Goal: Task Accomplishment & Management: Manage account settings

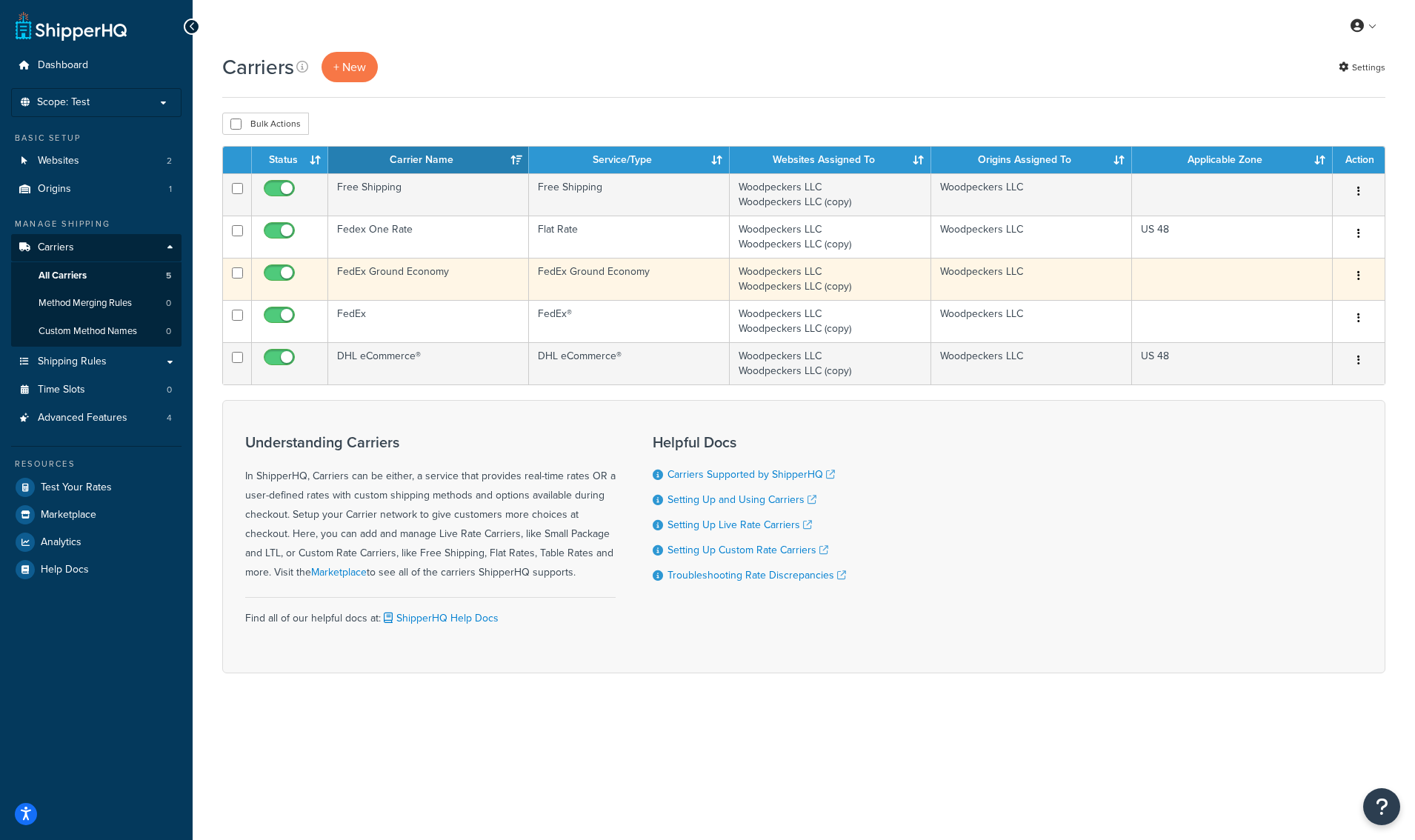
click at [407, 276] on td "FedEx Ground Economy" at bounding box center [428, 279] width 201 height 42
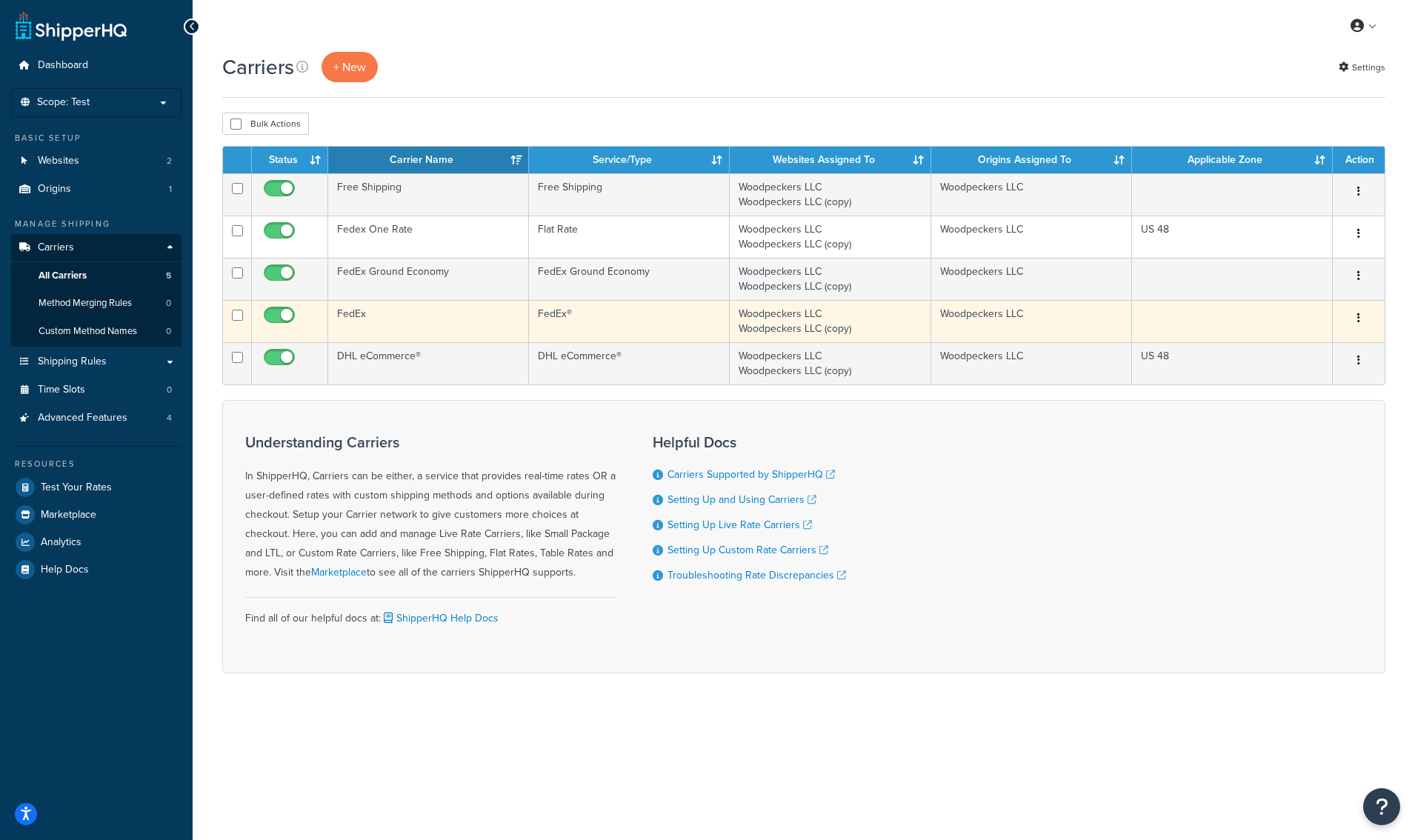
click at [364, 320] on td "FedEx" at bounding box center [428, 321] width 201 height 42
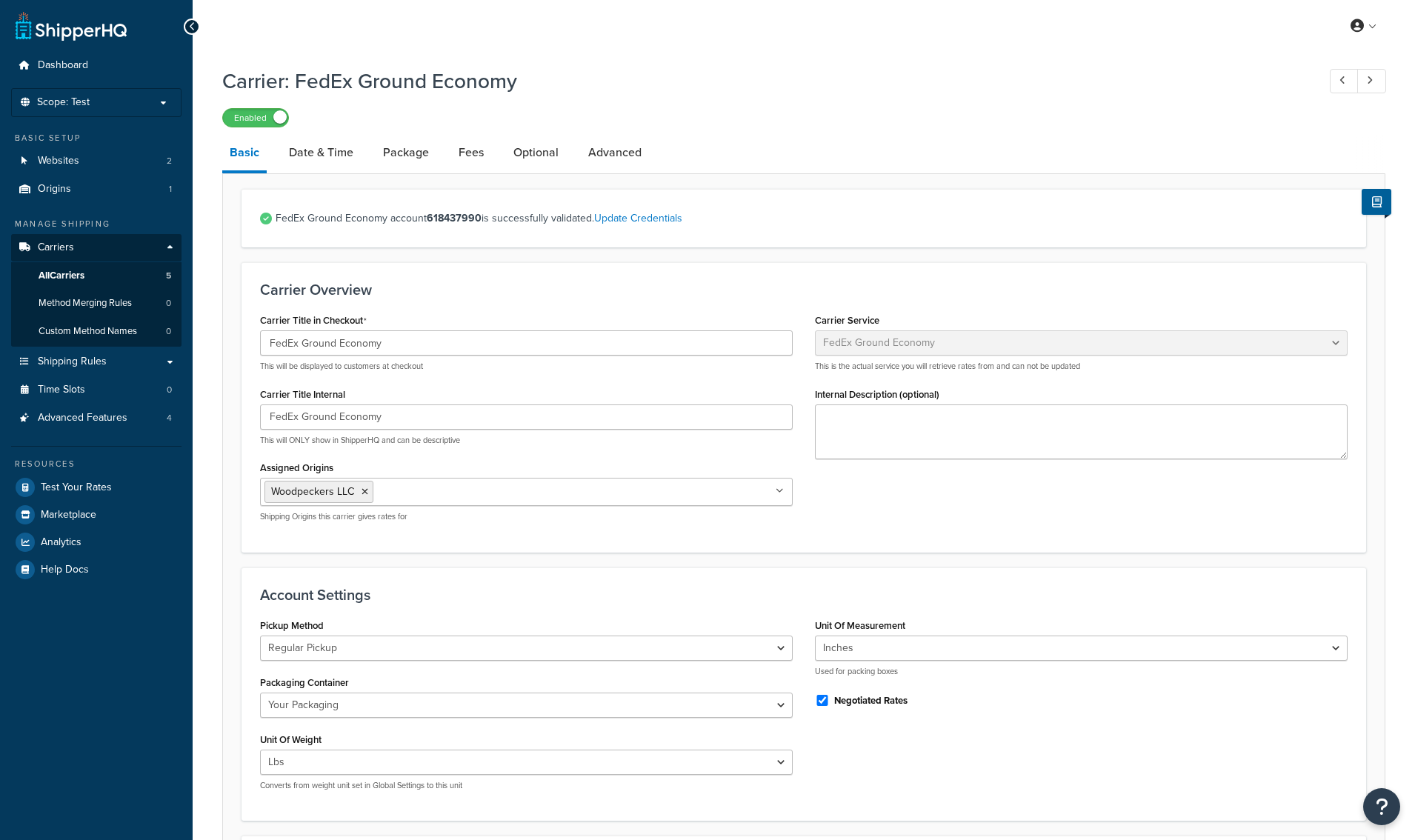
select select "smartPost"
select select "REGULAR_PICKUP"
select select "YOUR_PACKAGING"
click at [329, 148] on link "Date & Time" at bounding box center [321, 153] width 79 height 36
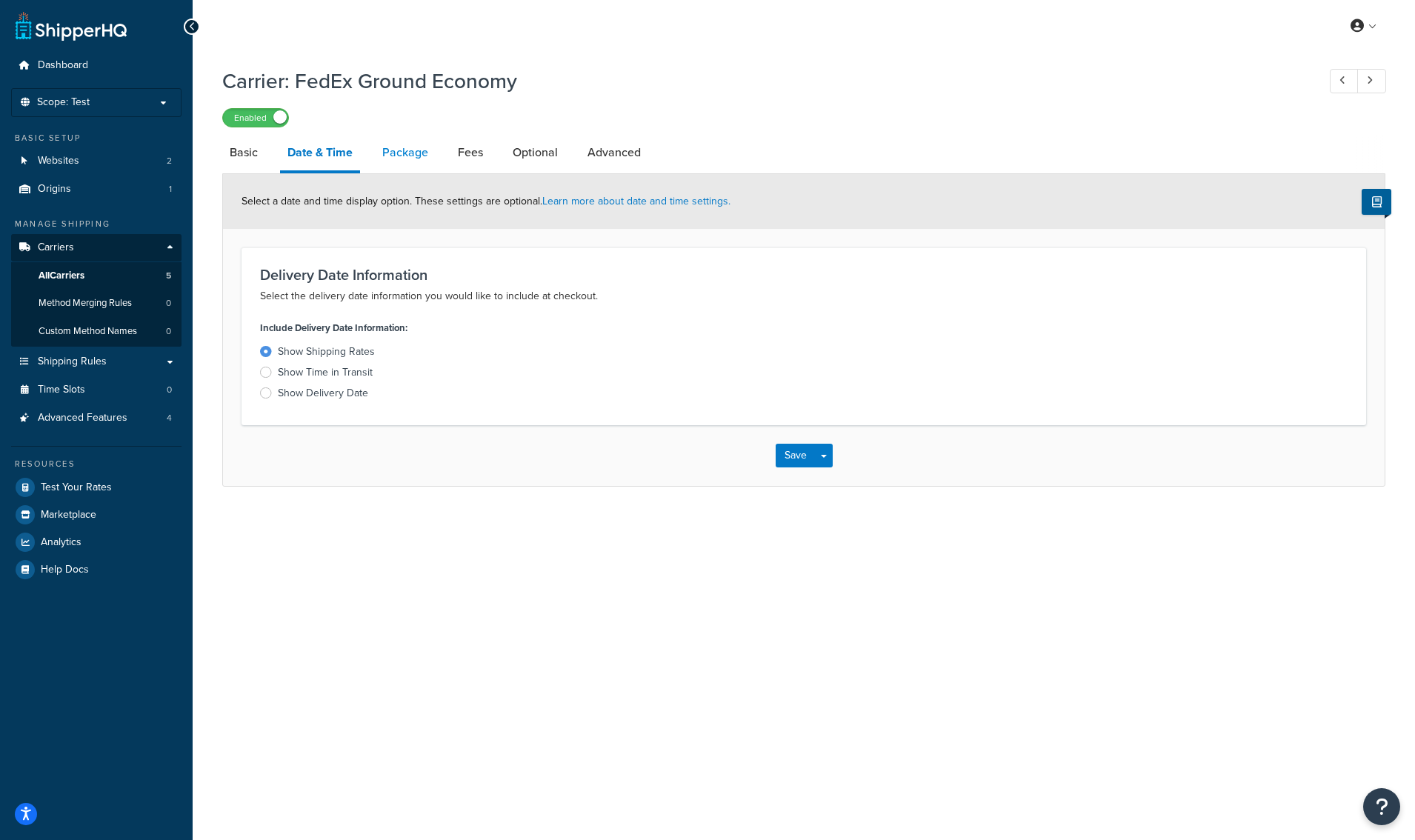
click at [395, 154] on link "Package" at bounding box center [405, 153] width 61 height 36
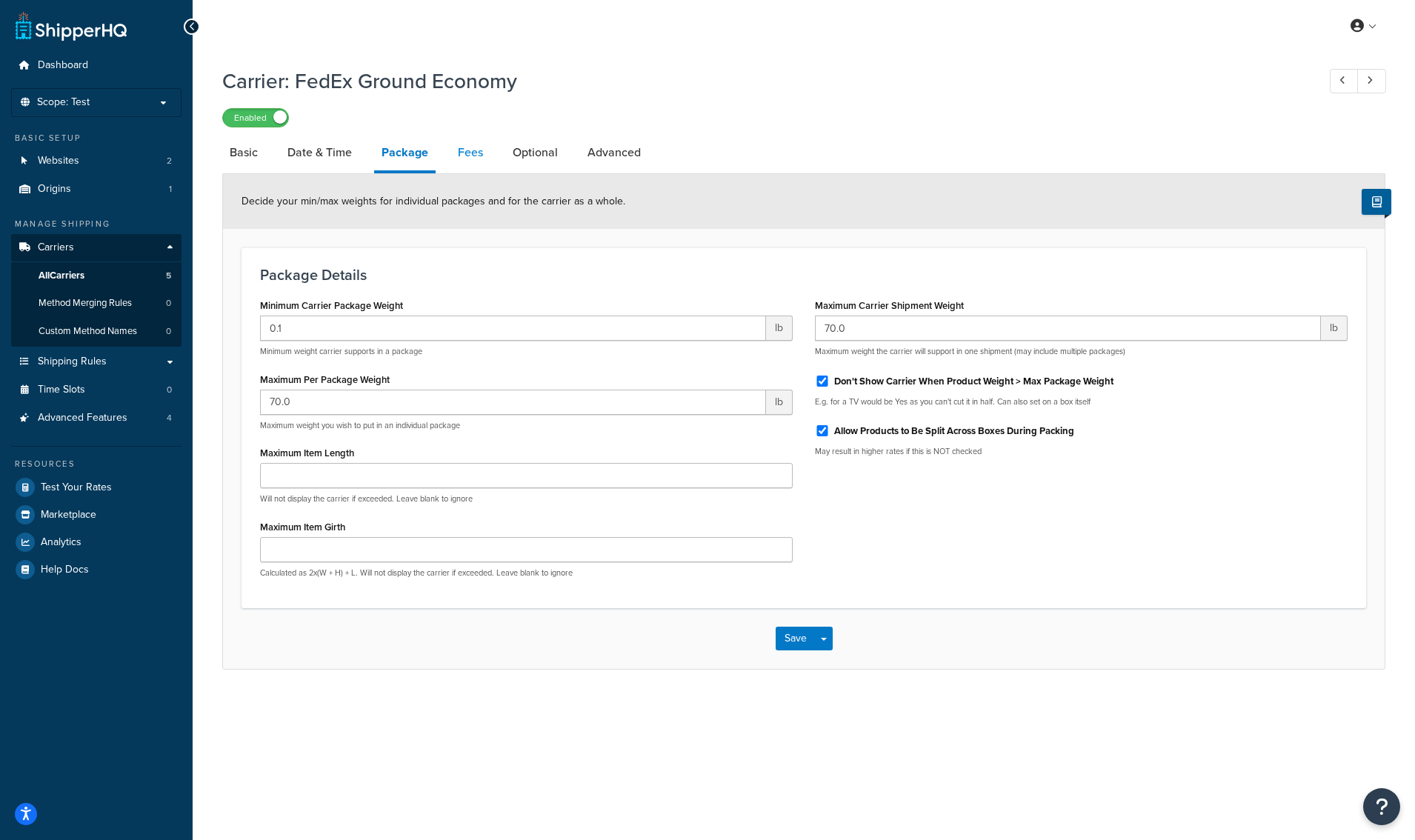
click at [484, 156] on link "Fees" at bounding box center [470, 153] width 40 height 36
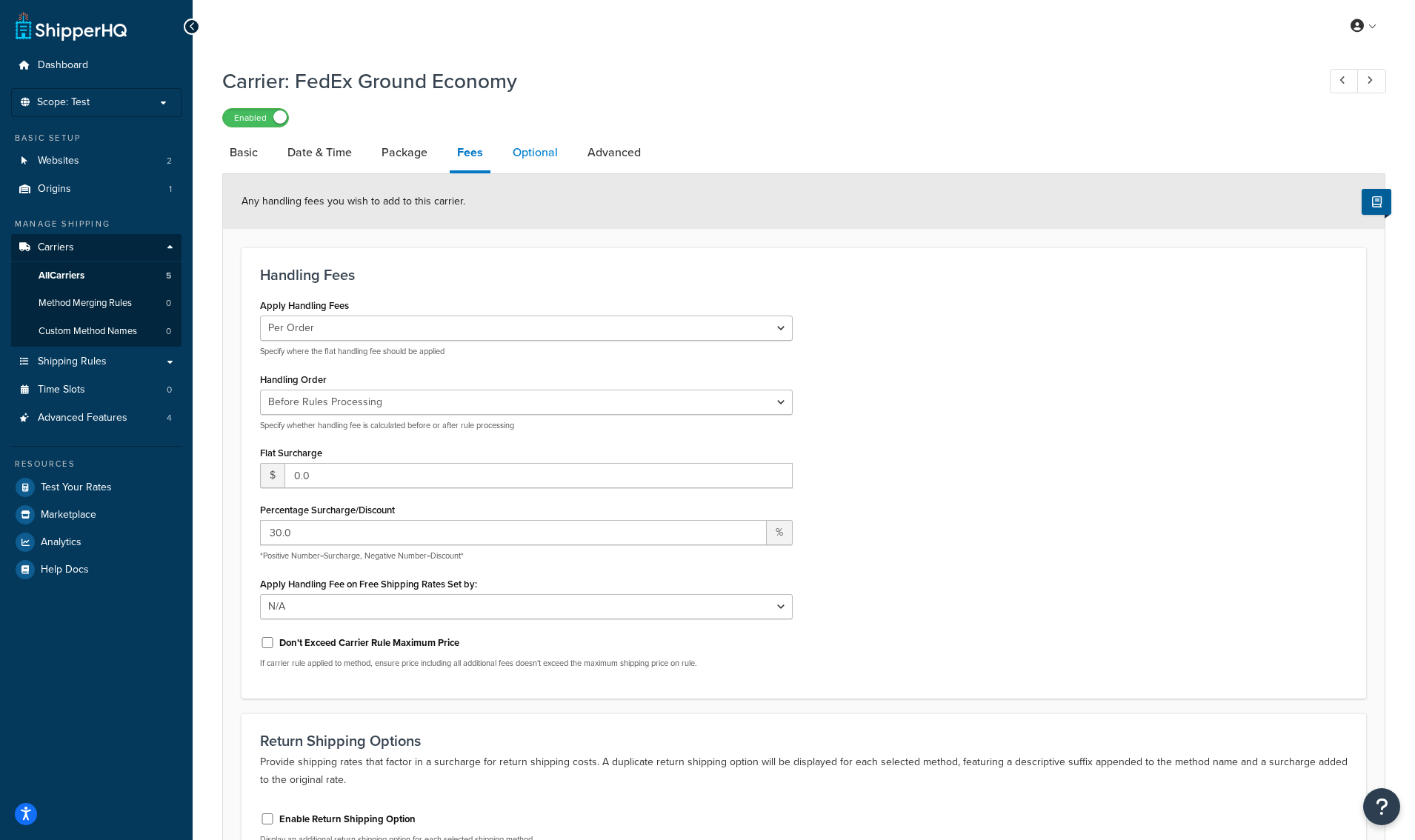
click at [538, 164] on link "Optional" at bounding box center [535, 153] width 60 height 36
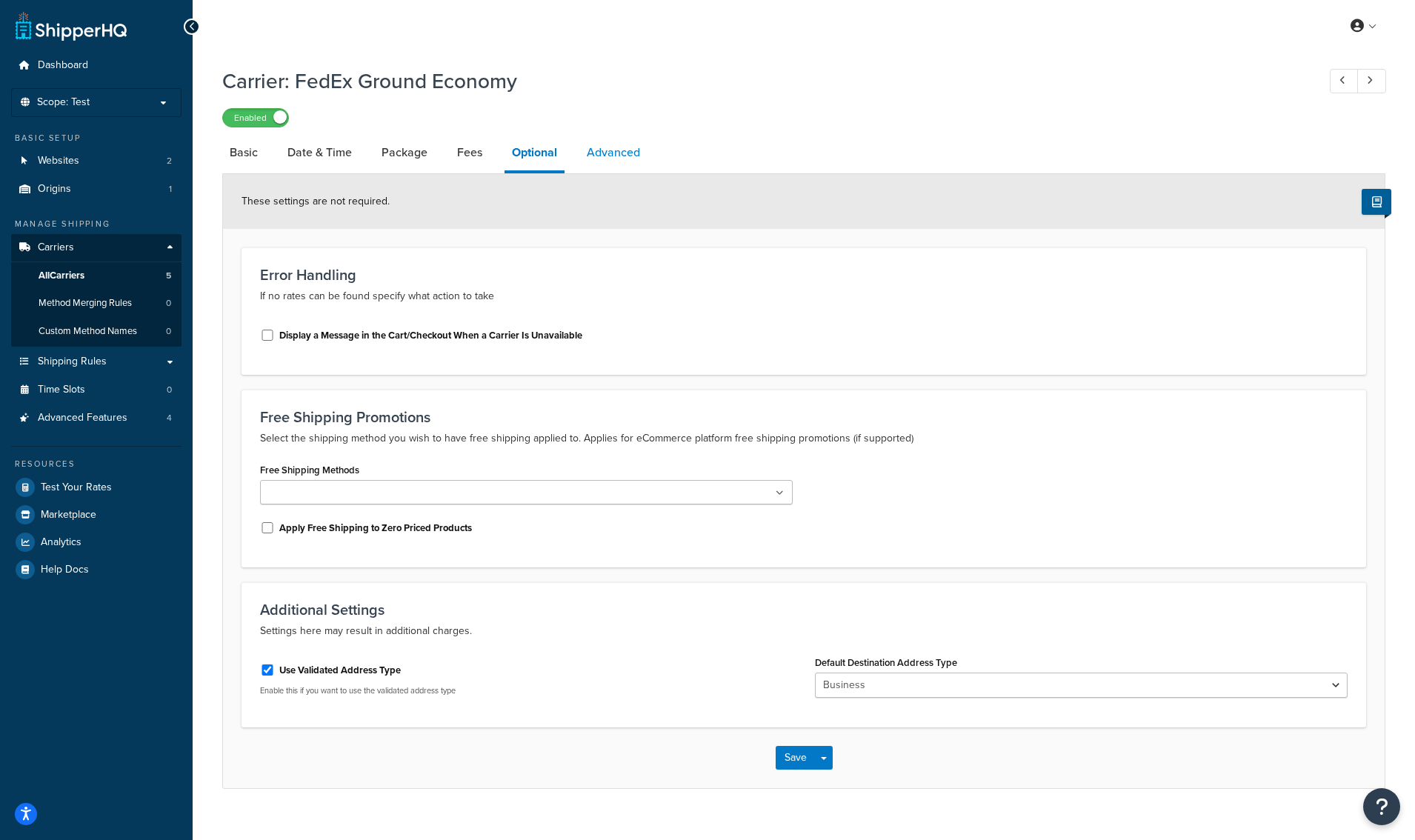
click at [582, 158] on link "Advanced" at bounding box center [613, 153] width 68 height 36
select select "false"
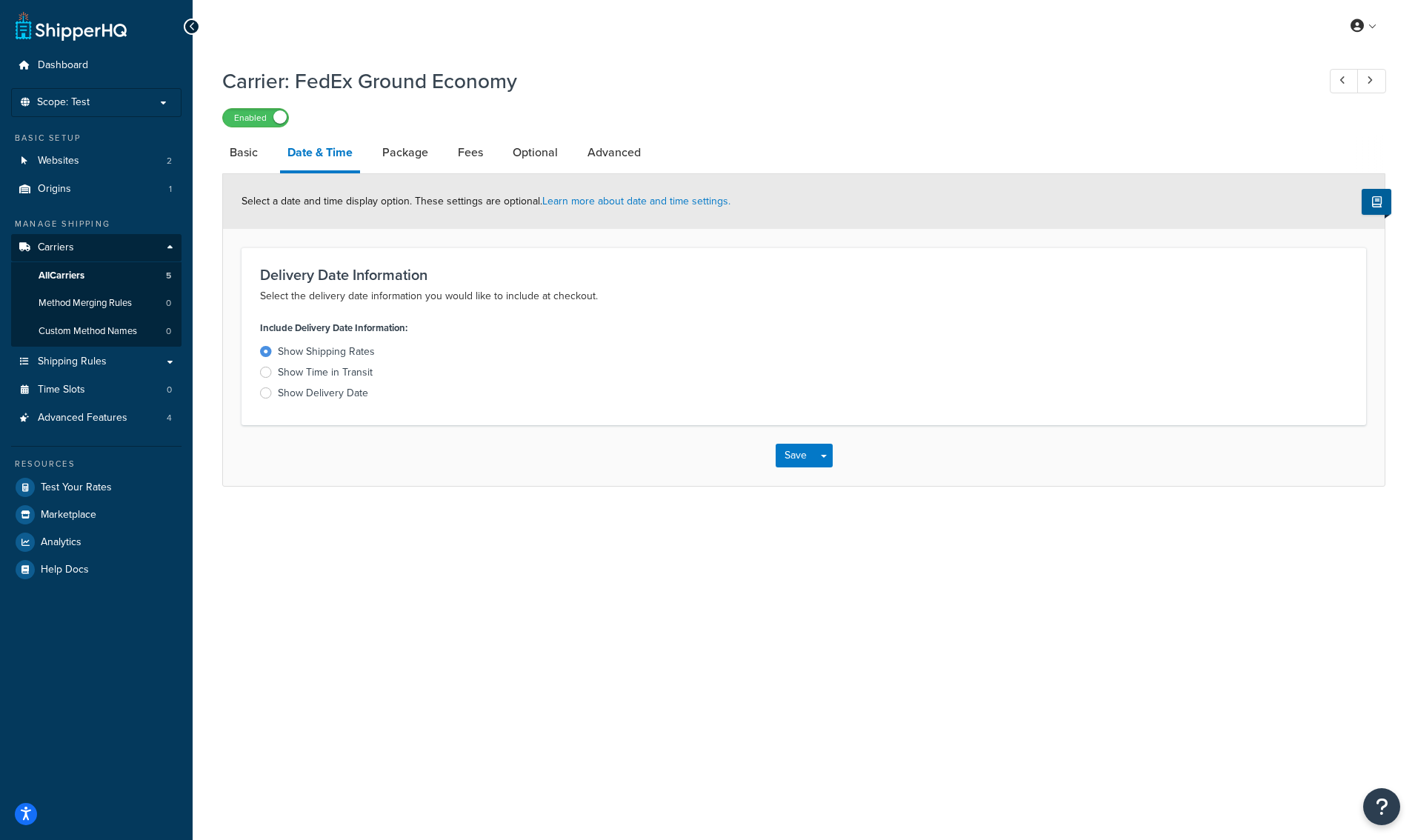
select select "smartPost"
select select "REGULAR_PICKUP"
select select "YOUR_PACKAGING"
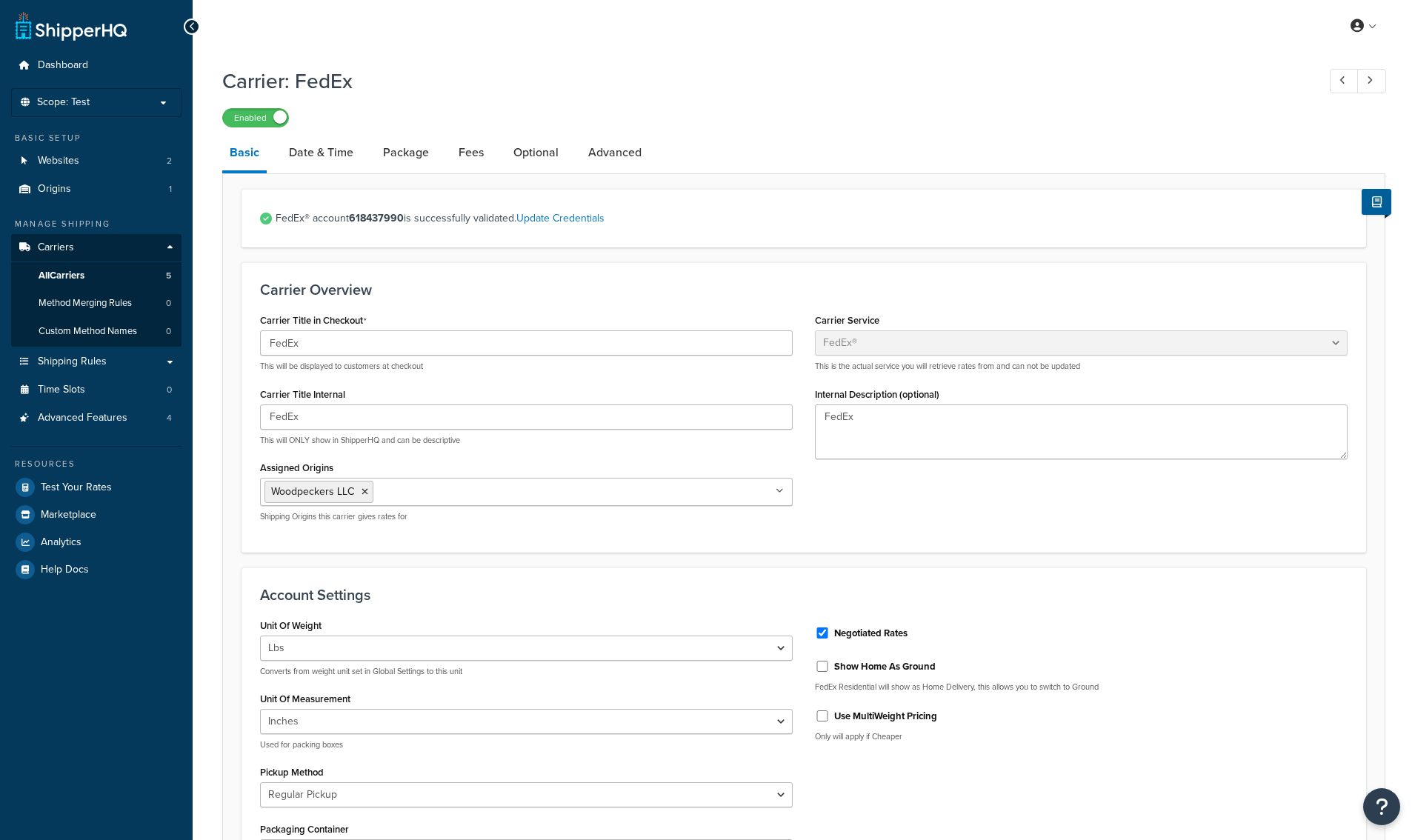
select select "fedEx"
select select "REGULAR_PICKUP"
select select "YOUR_PACKAGING"
click at [321, 159] on link "Date & Time" at bounding box center [321, 153] width 79 height 36
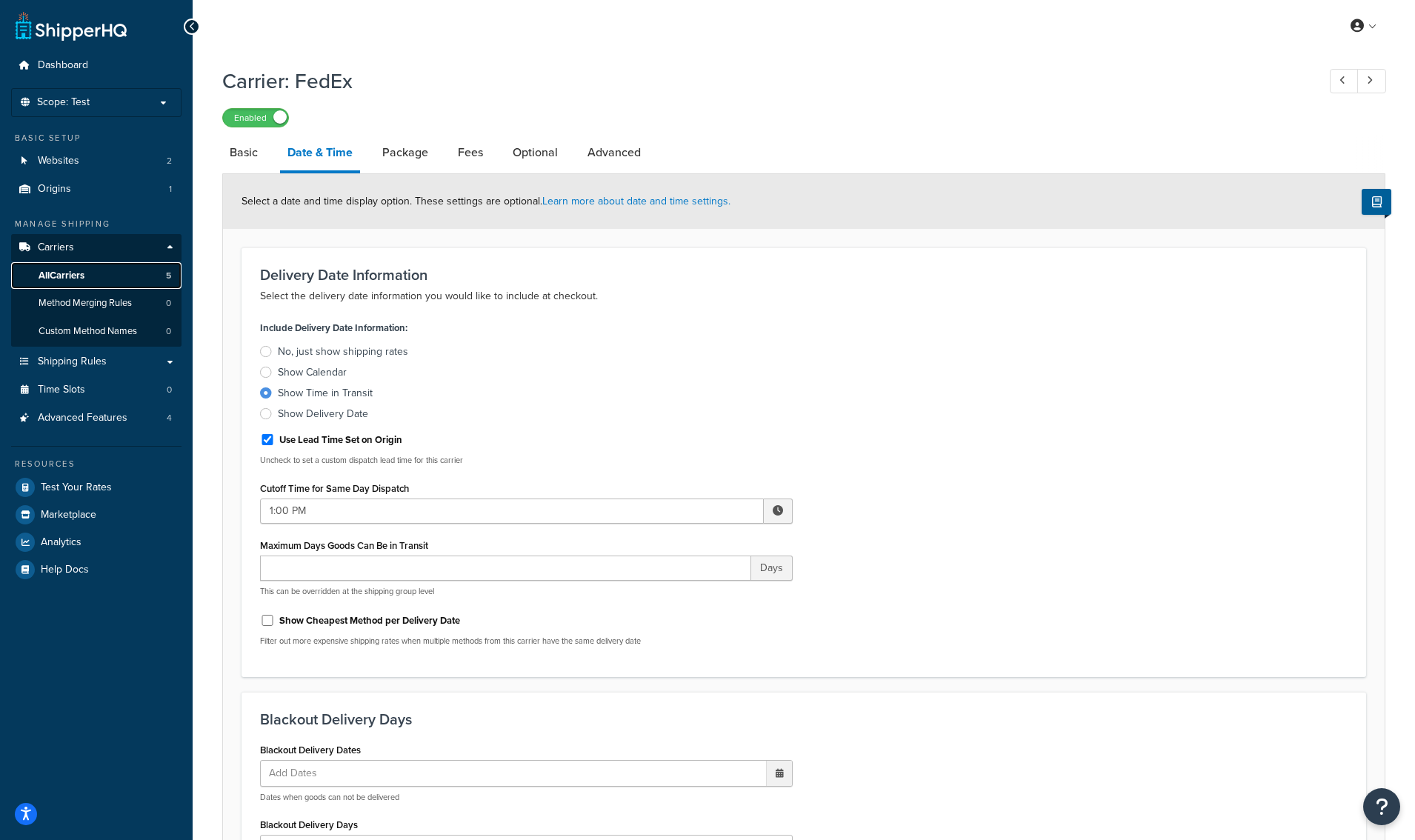
click at [82, 273] on span "All Carriers" at bounding box center [61, 276] width 46 height 13
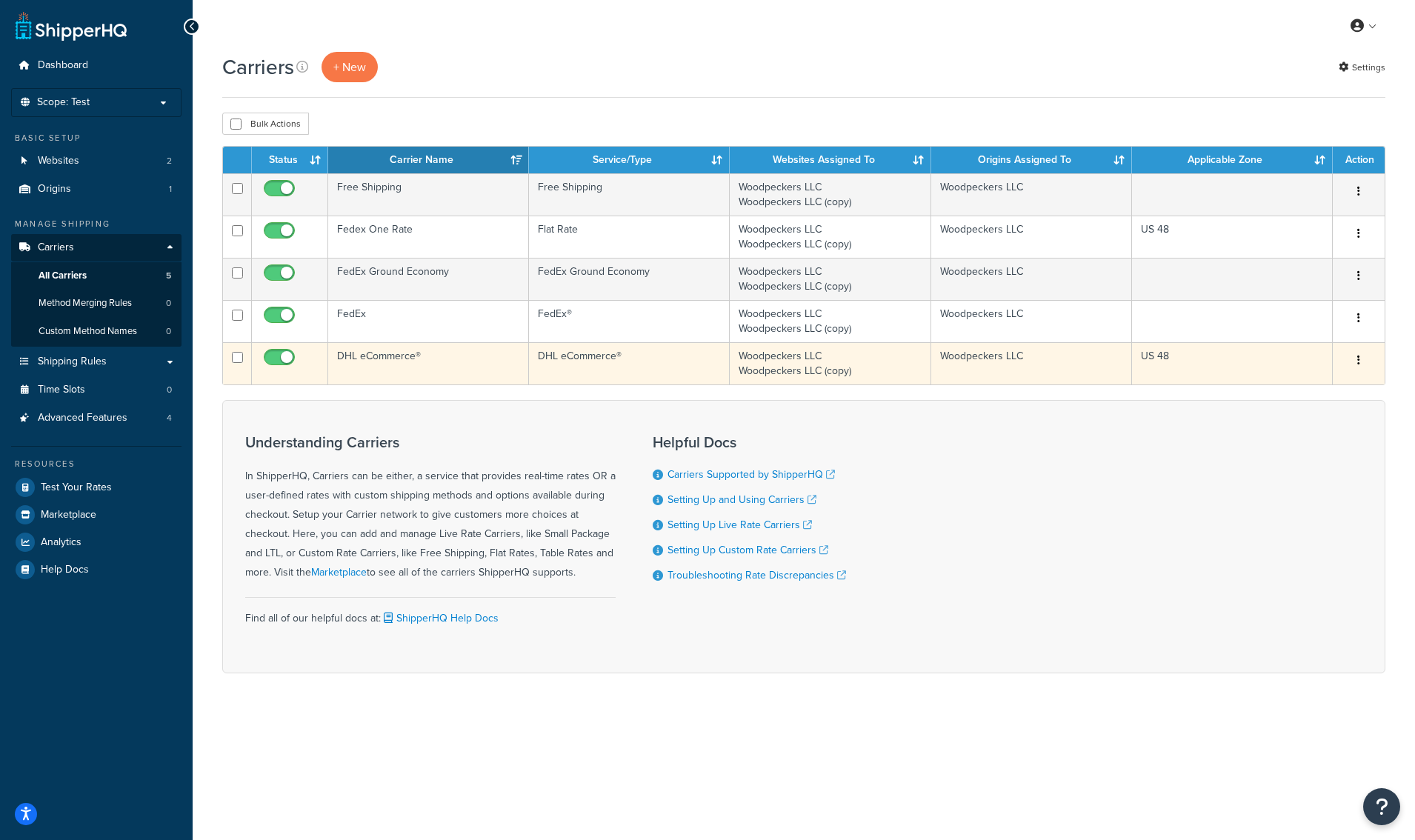
click at [374, 360] on td "DHL eCommerce®" at bounding box center [428, 363] width 201 height 42
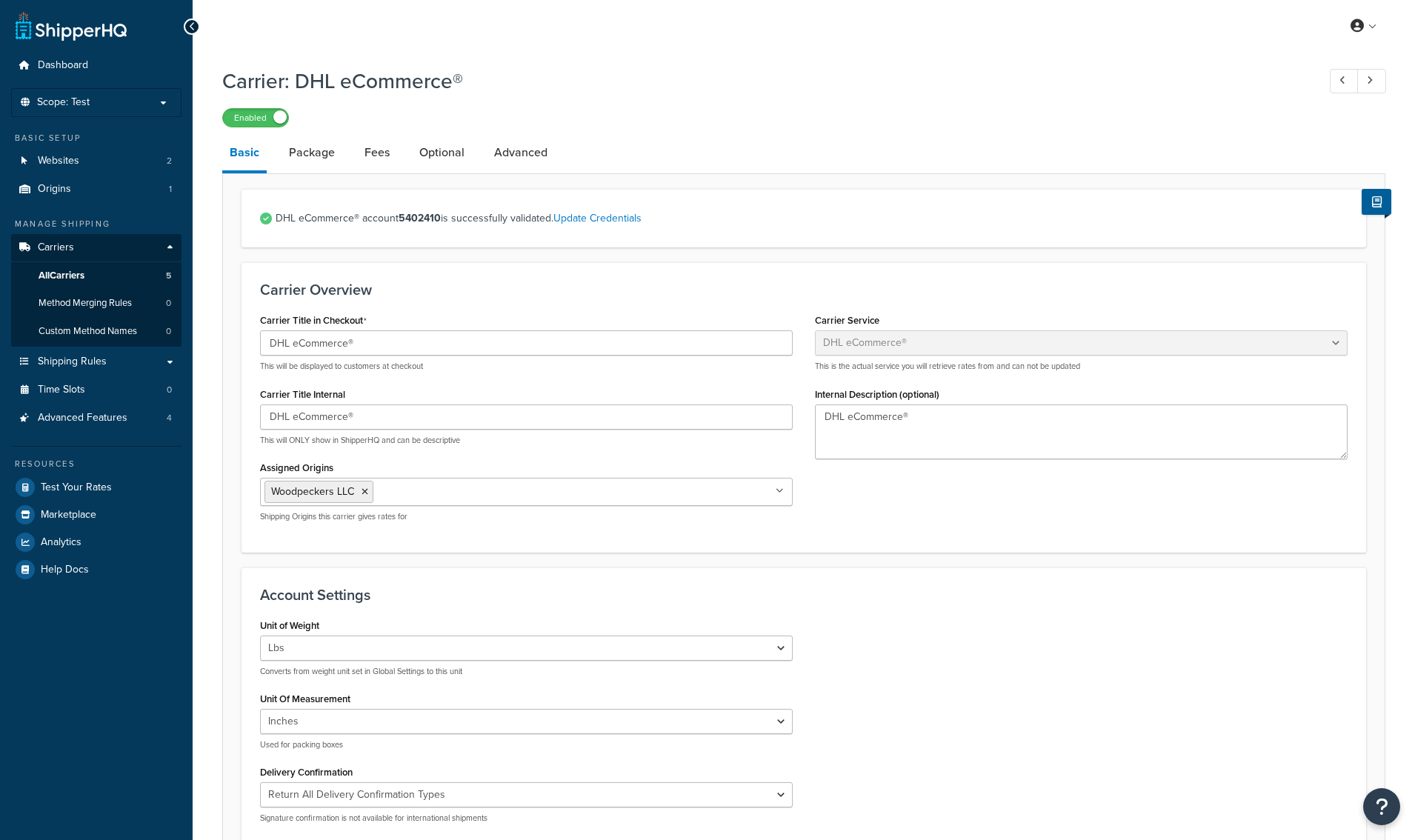
select select "dhlEcommercev4"
click at [320, 151] on link "Package" at bounding box center [311, 153] width 61 height 36
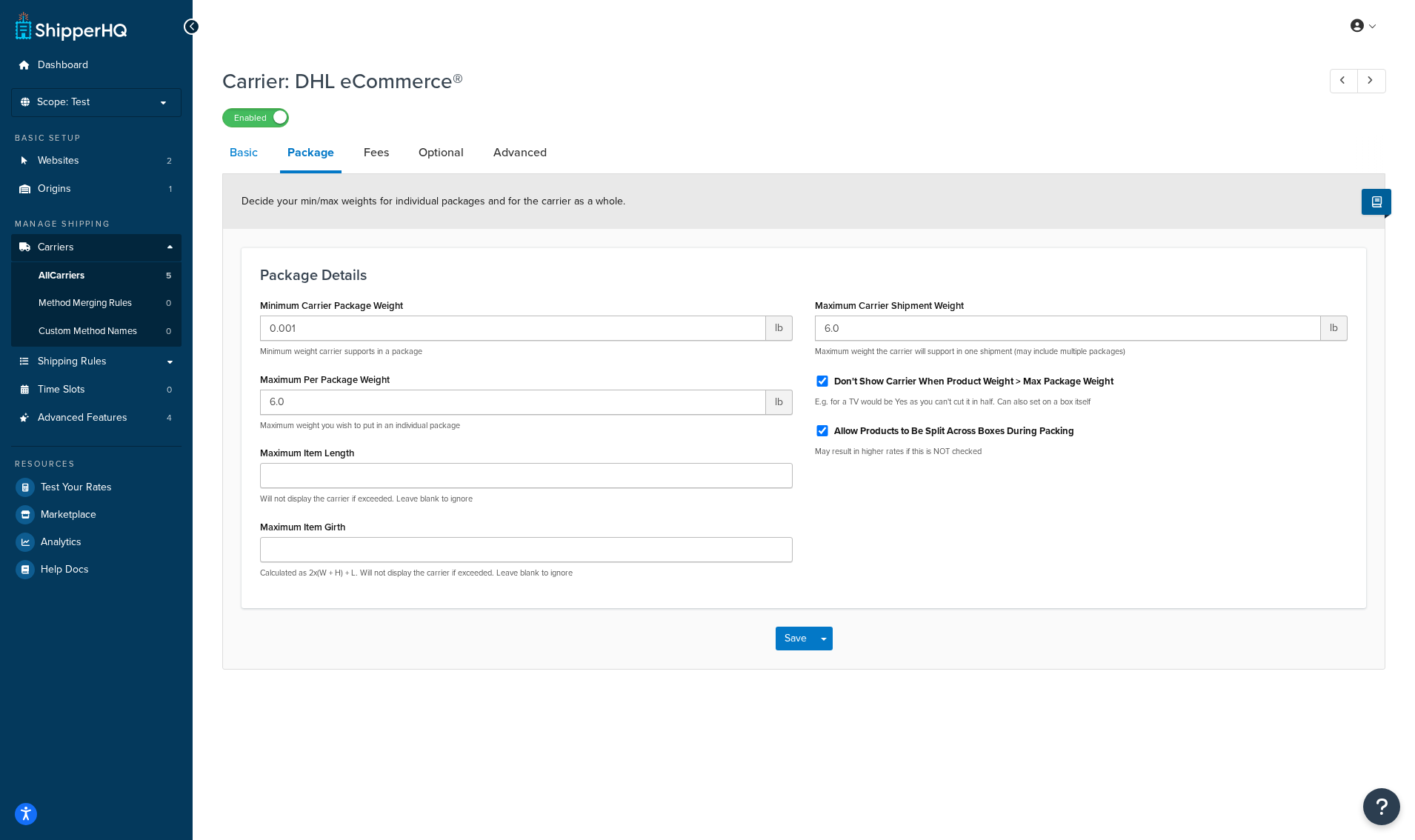
click at [249, 151] on link "Basic" at bounding box center [243, 153] width 43 height 36
select select "dhlEcommercev4"
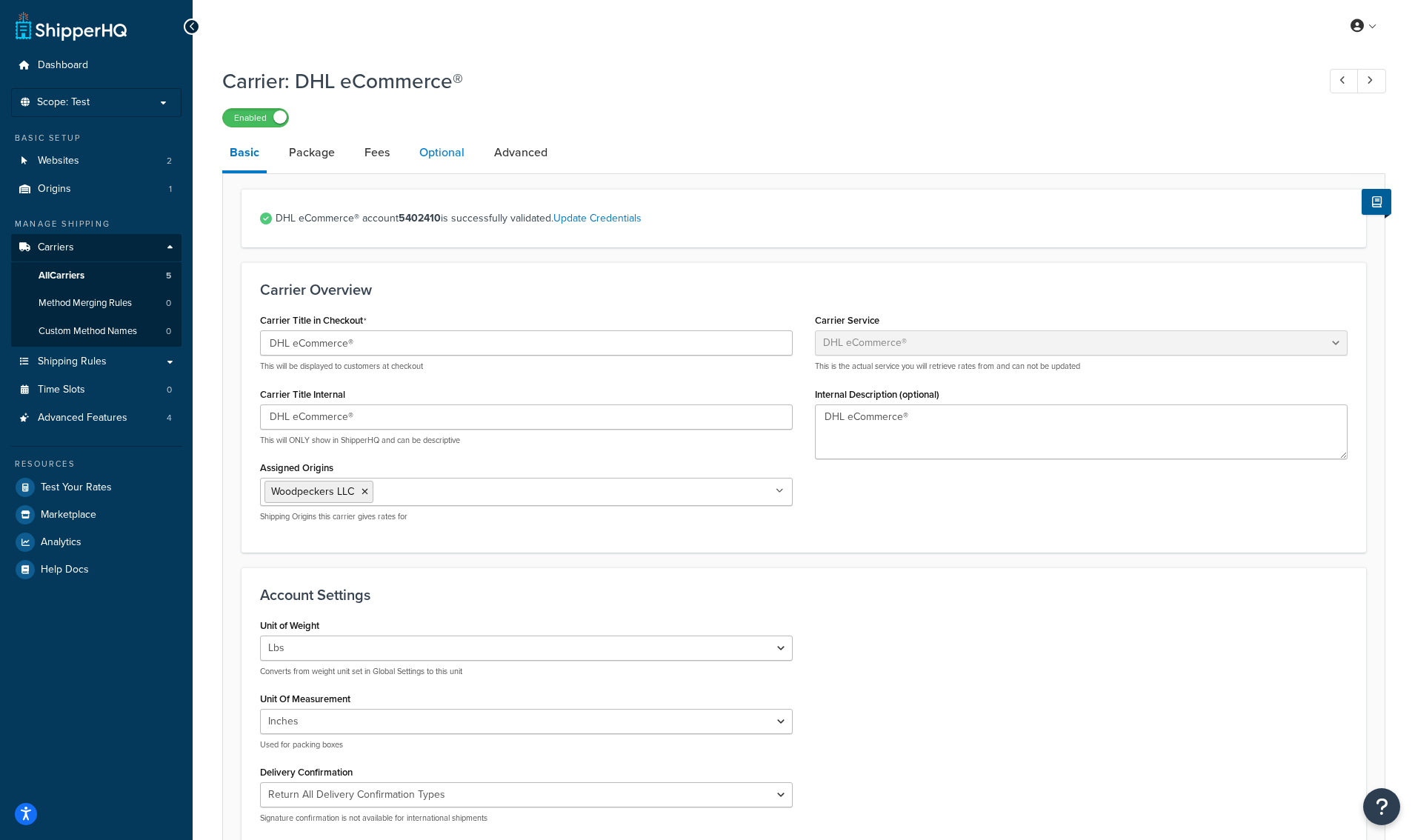
click at [425, 152] on link "Optional" at bounding box center [442, 153] width 60 height 36
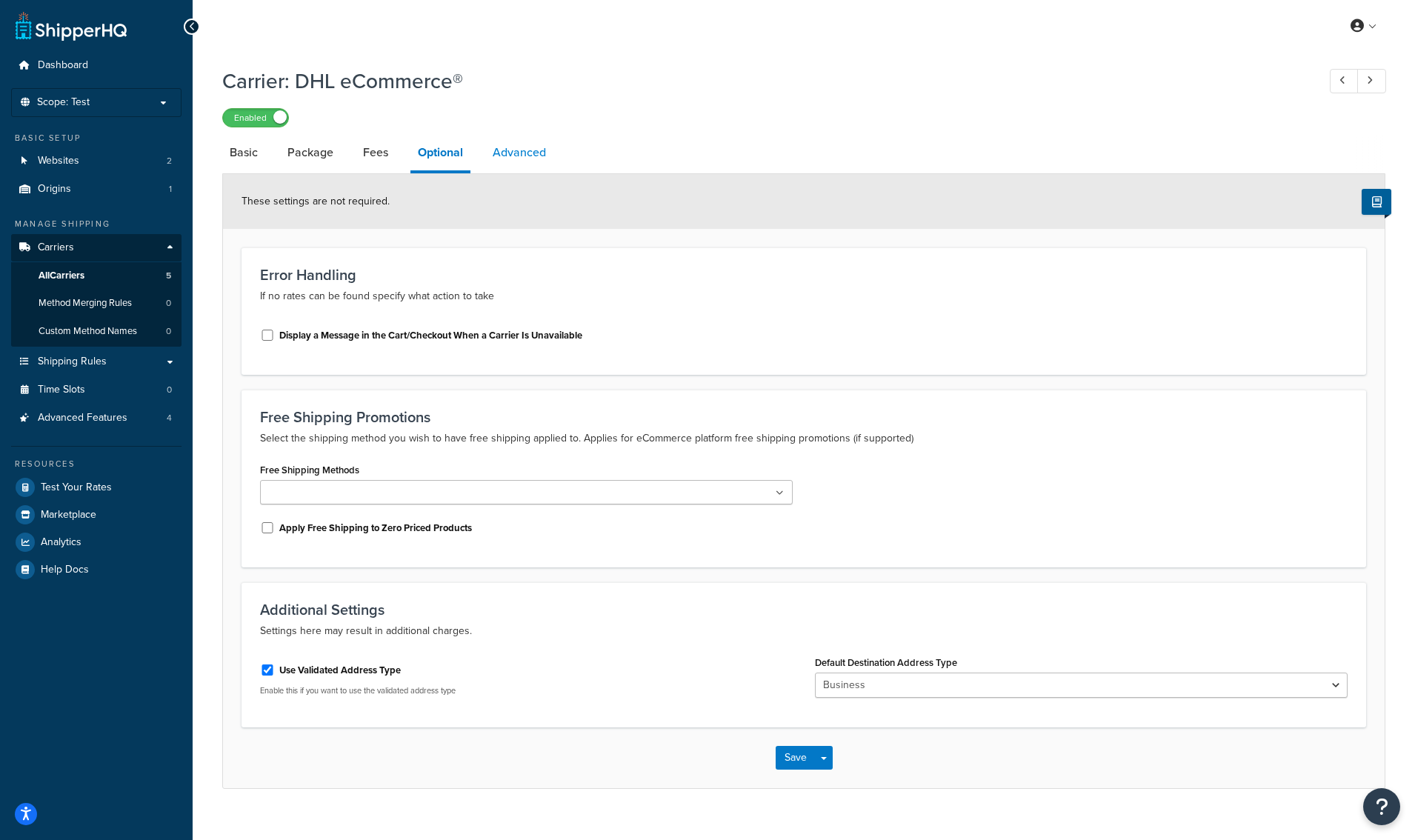
click at [504, 151] on link "Advanced" at bounding box center [519, 153] width 68 height 36
select select "false"
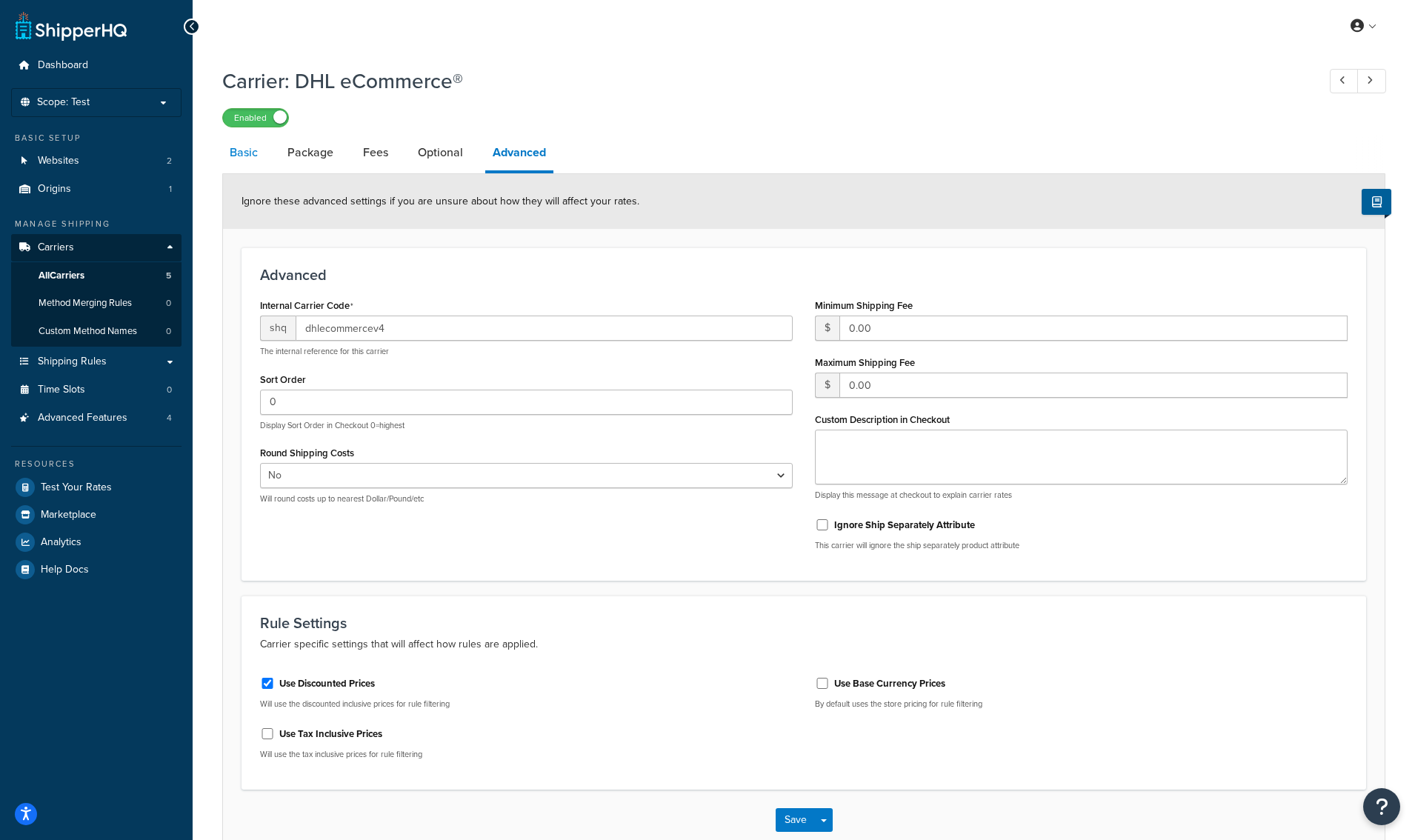
click at [231, 152] on link "Basic" at bounding box center [243, 153] width 43 height 36
select select "dhlEcommercev4"
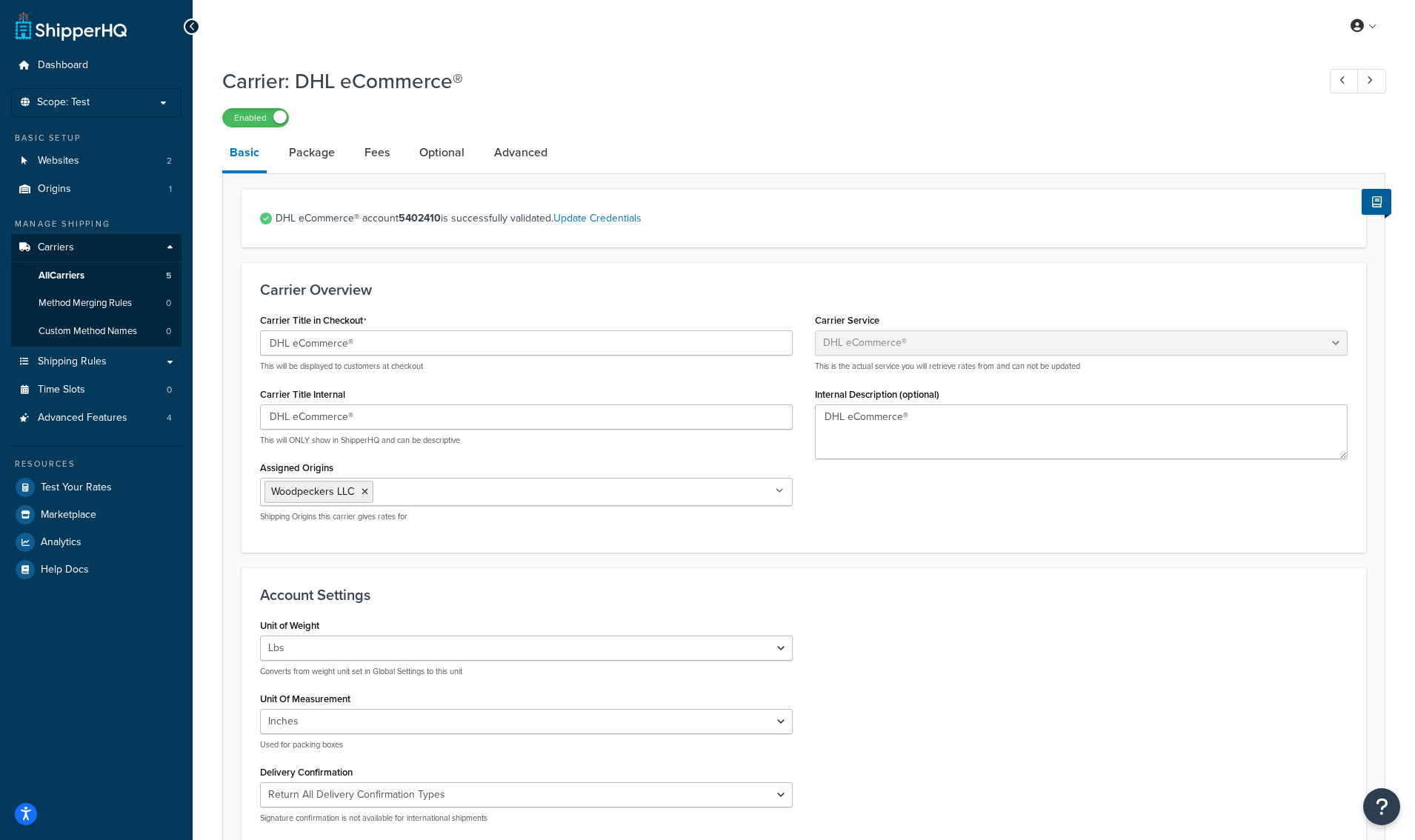
scroll to position [4, 0]
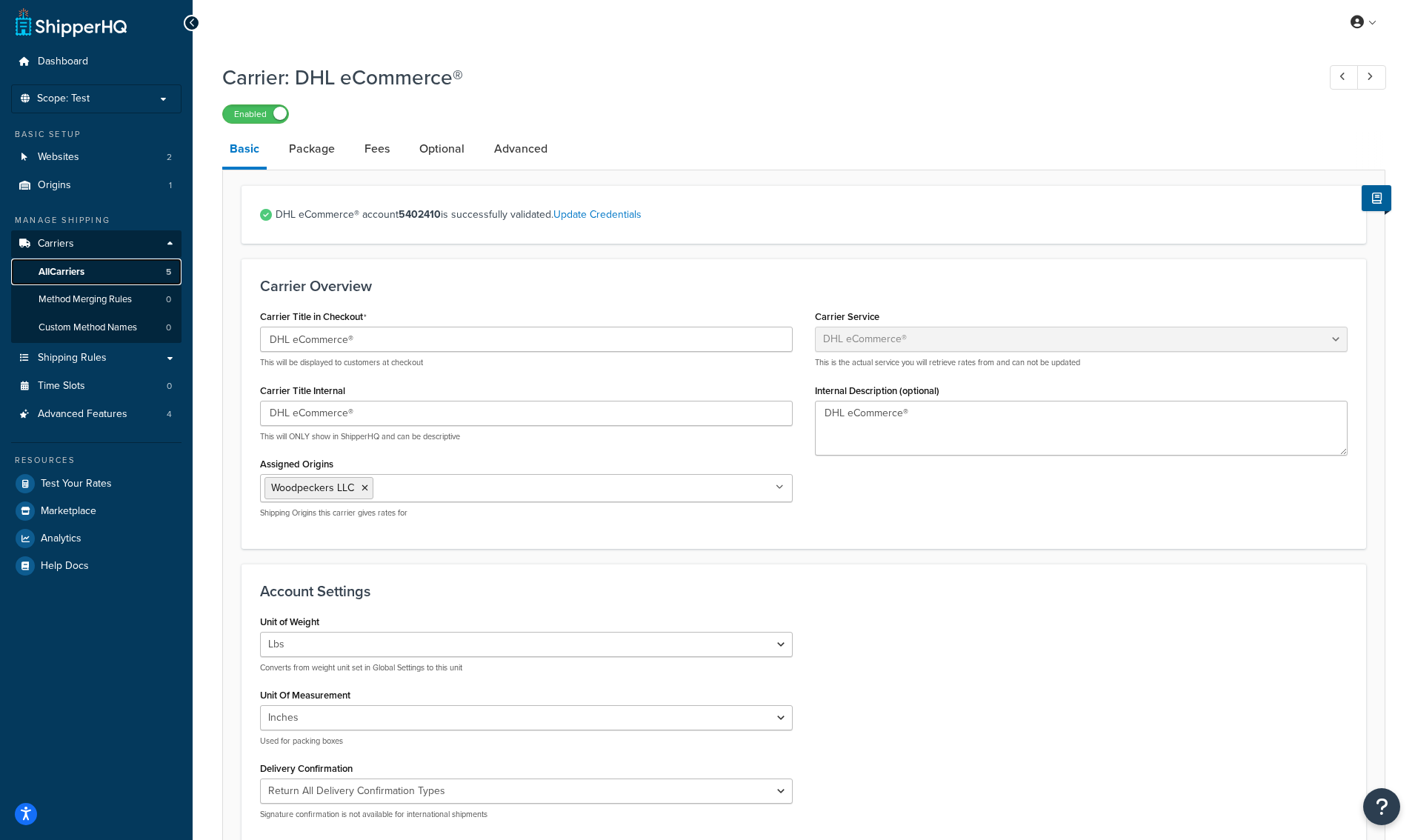
click at [91, 270] on link "All Carriers 5" at bounding box center [97, 272] width 171 height 28
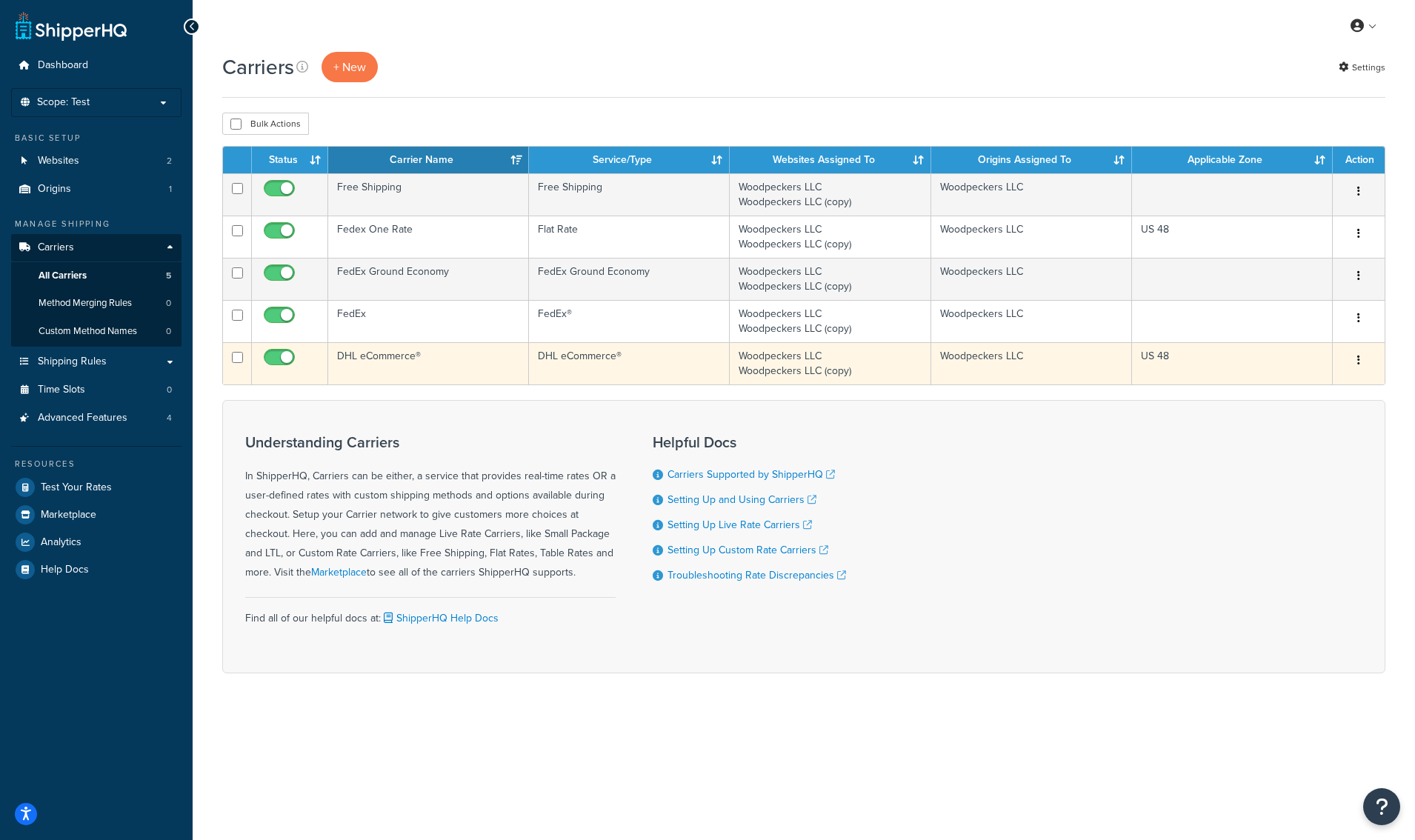
click at [385, 359] on td "DHL eCommerce®" at bounding box center [428, 363] width 201 height 42
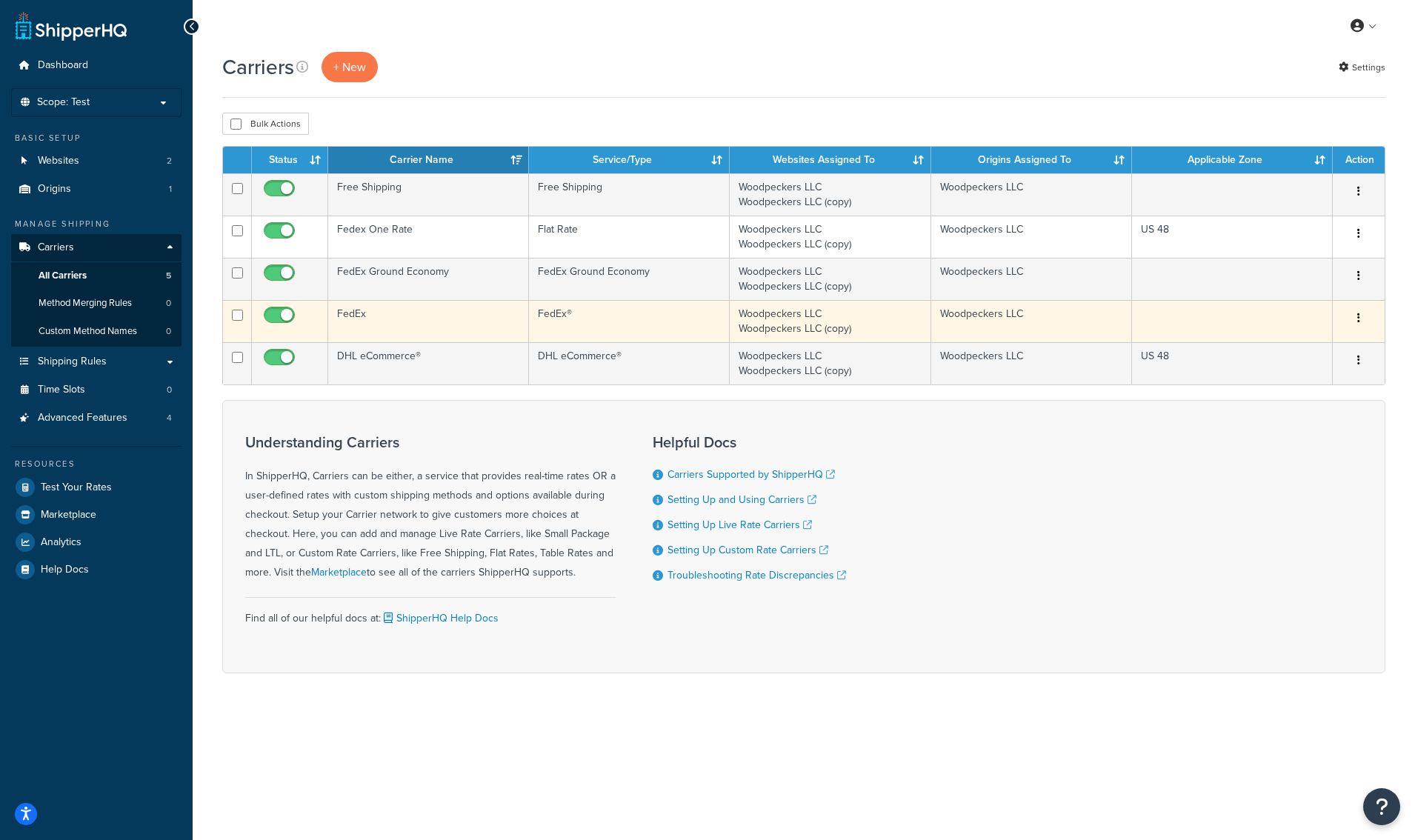
click at [365, 315] on td "FedEx" at bounding box center [428, 321] width 201 height 42
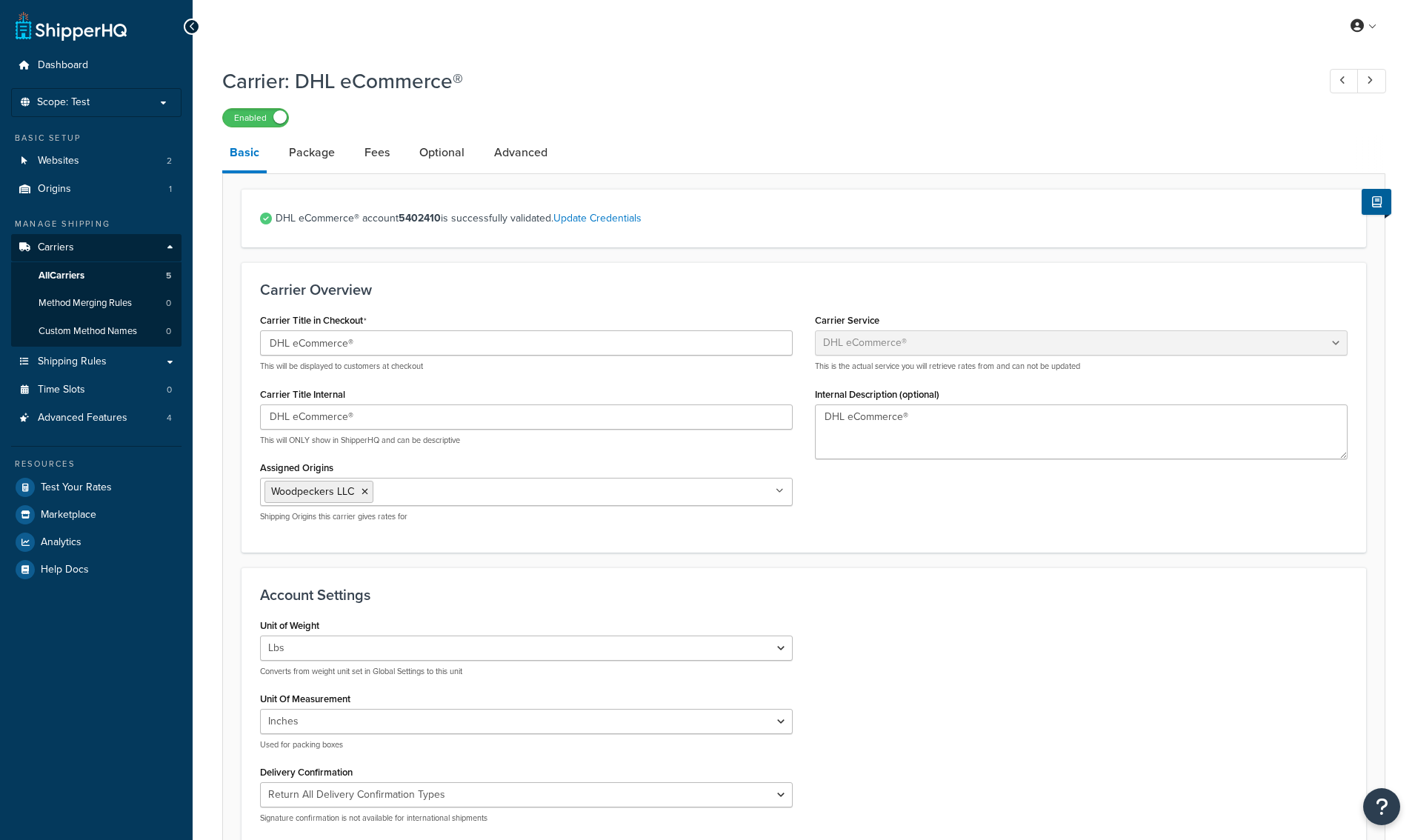
select select "dhlEcommercev4"
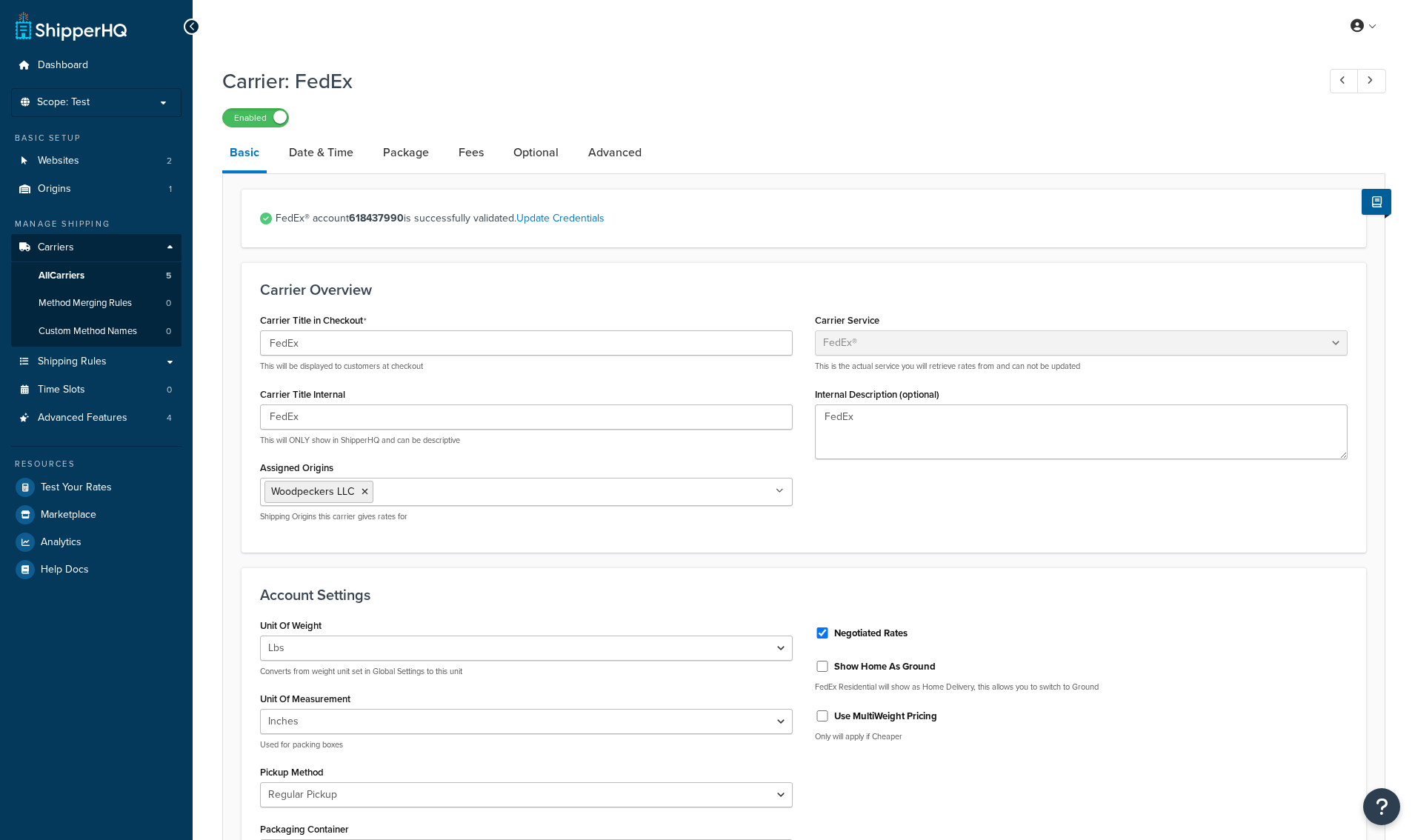
select select "fedEx"
select select "REGULAR_PICKUP"
select select "YOUR_PACKAGING"
click at [325, 149] on link "Date & Time" at bounding box center [321, 153] width 79 height 36
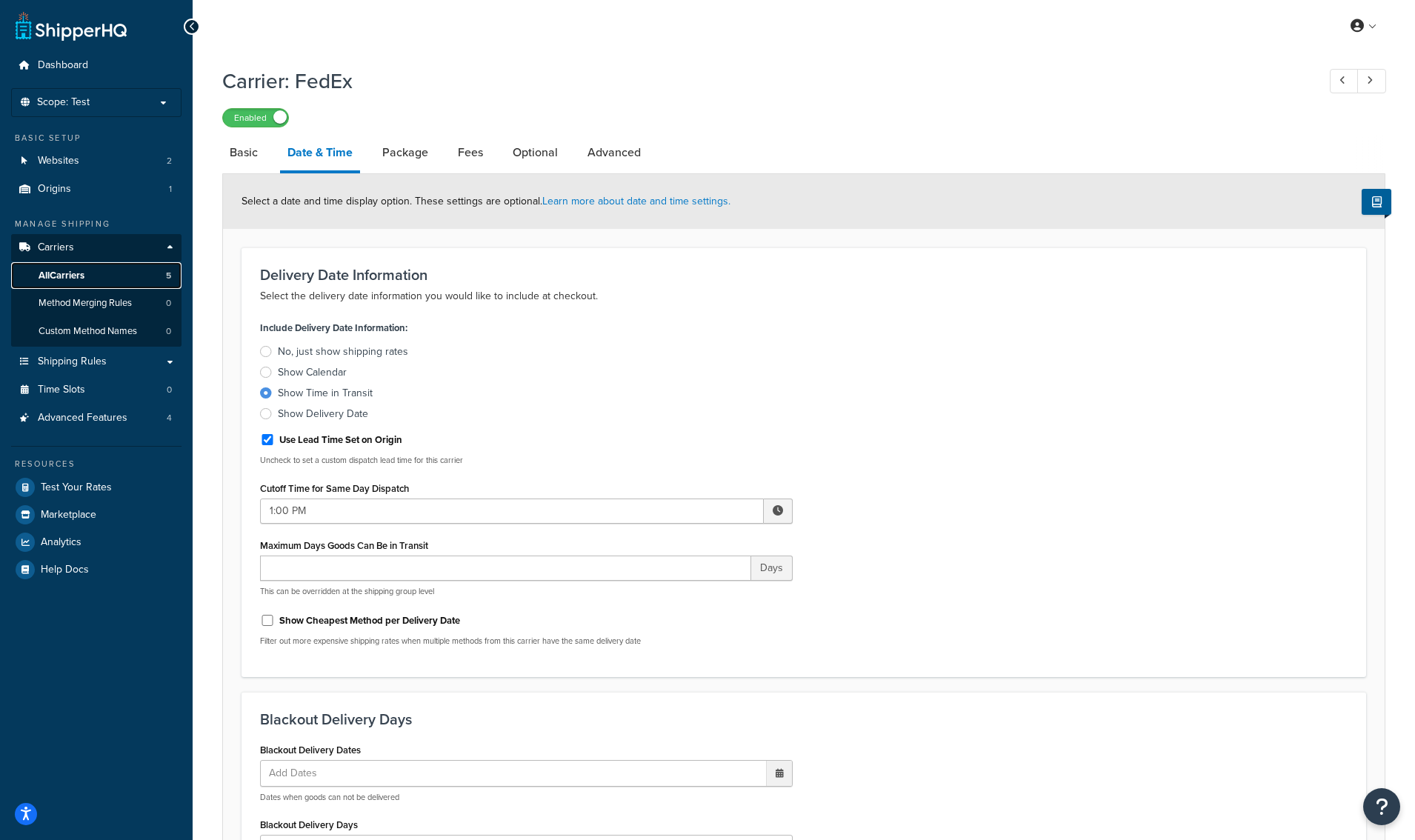
click at [106, 271] on link "All Carriers 5" at bounding box center [97, 276] width 171 height 28
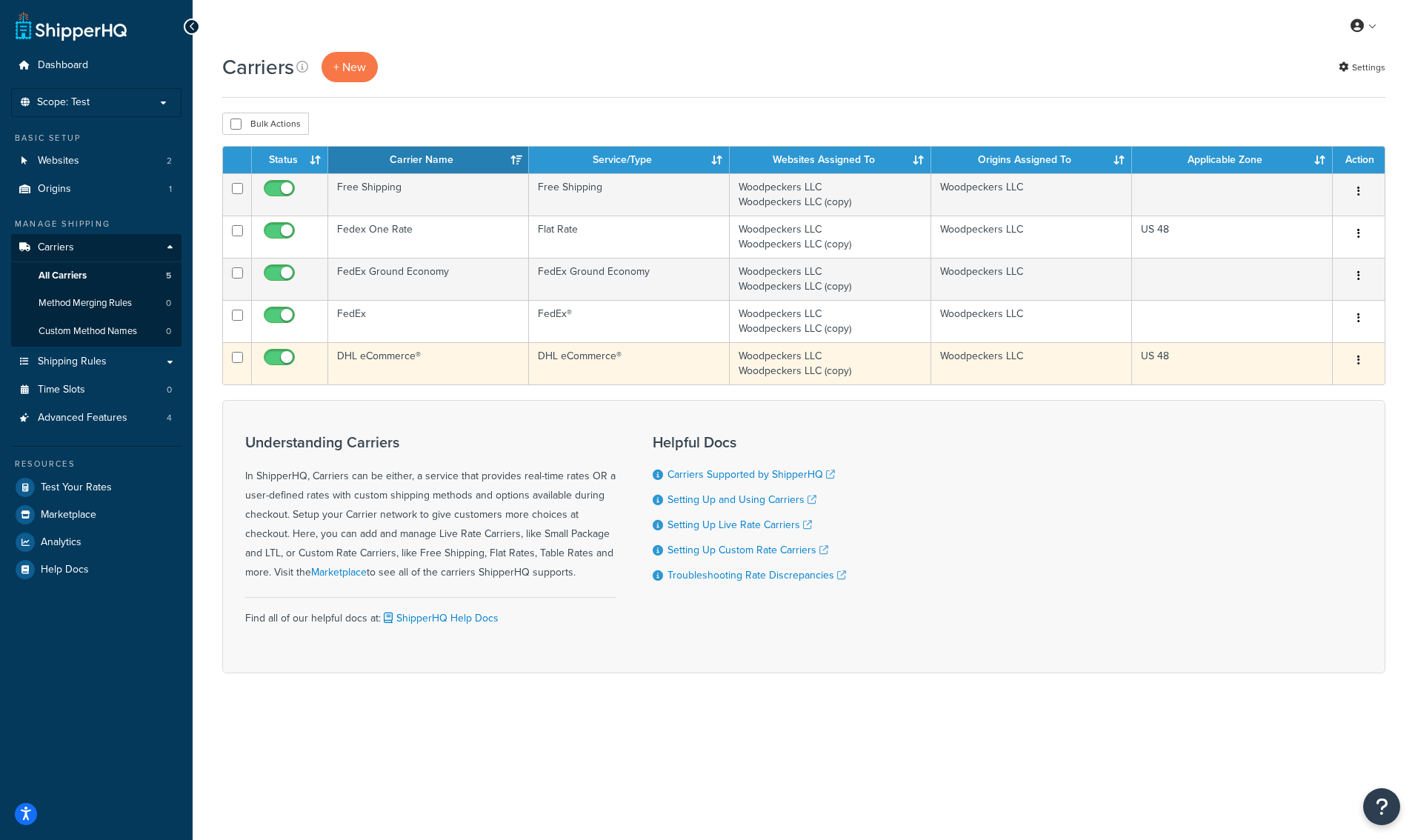
click at [362, 355] on td "DHL eCommerce®" at bounding box center [428, 363] width 201 height 42
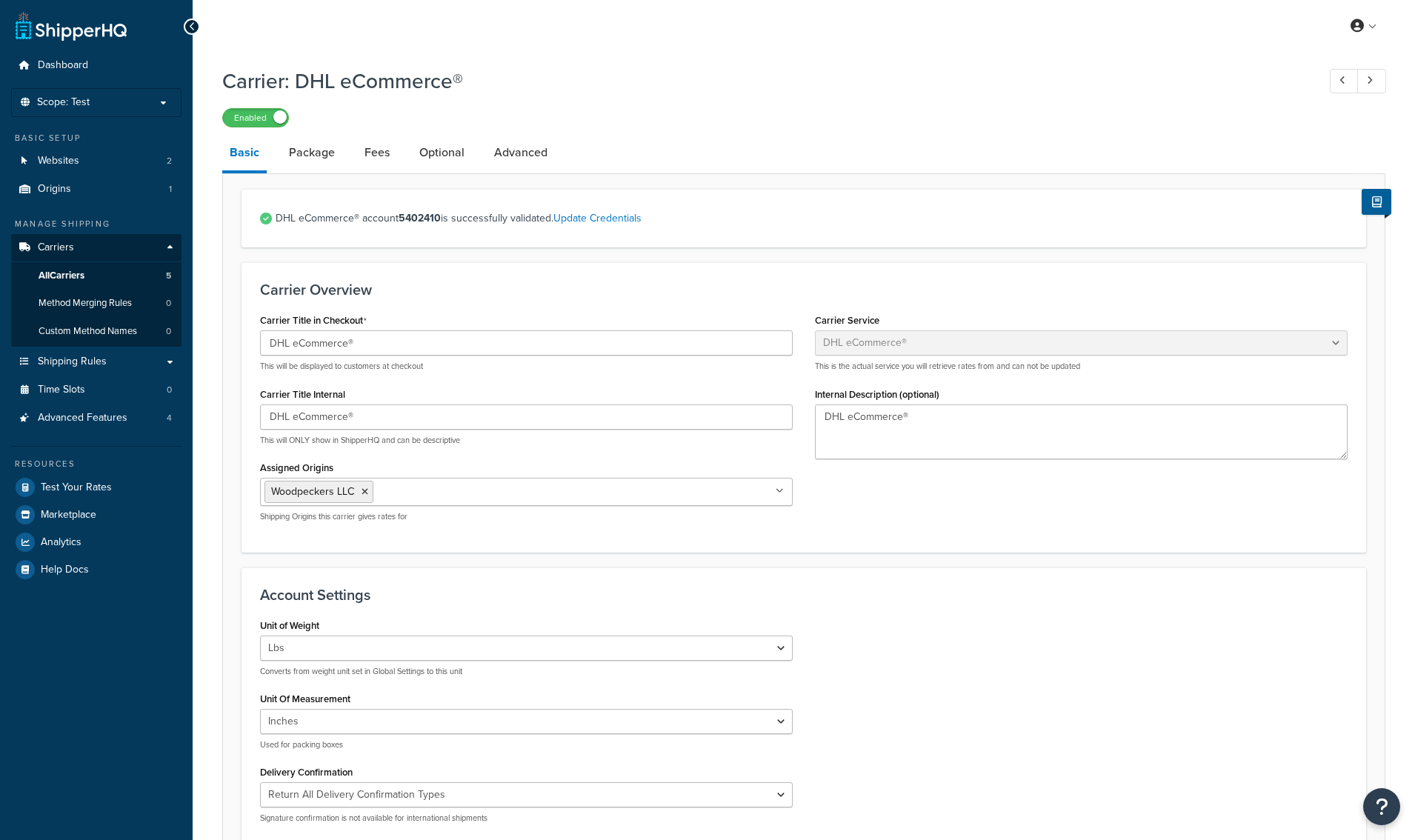
select select "dhlEcommercev4"
click at [393, 345] on input "DHL eCommerce®" at bounding box center [526, 343] width 533 height 25
type input "DHL eCommerce® (ESTIMATED transit time 8-10 days)"
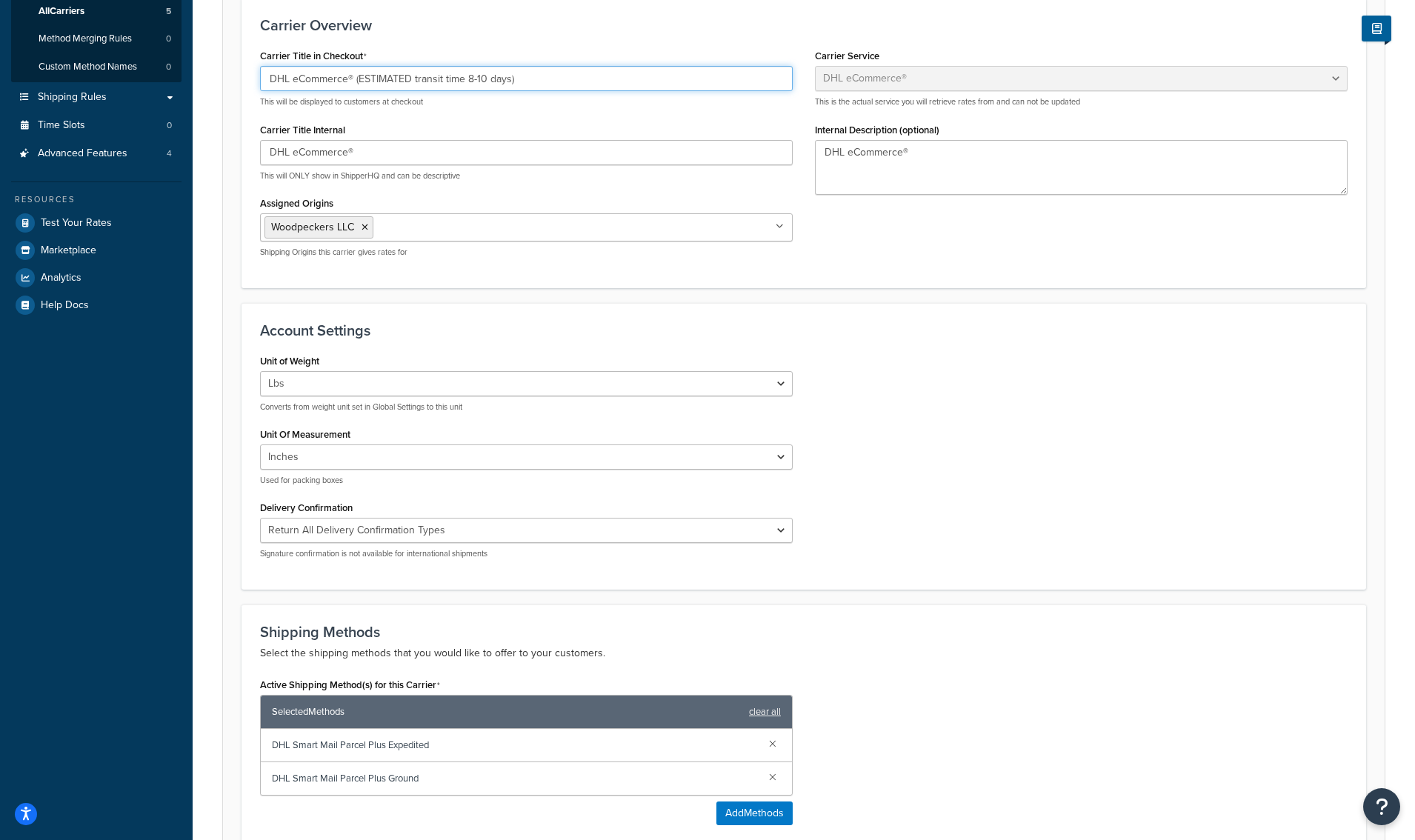
scroll to position [585, 0]
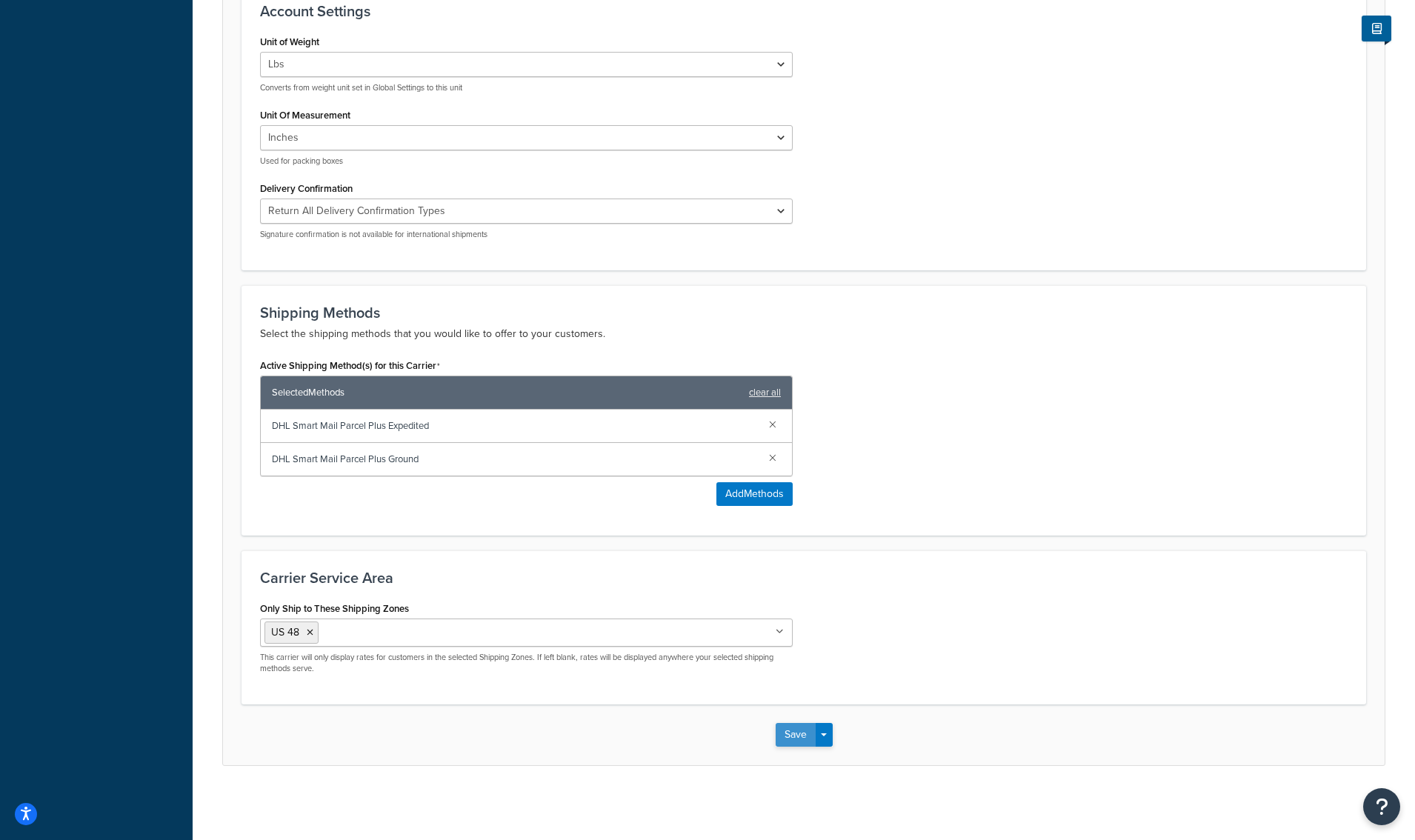
click at [799, 736] on button "Save" at bounding box center [795, 735] width 40 height 24
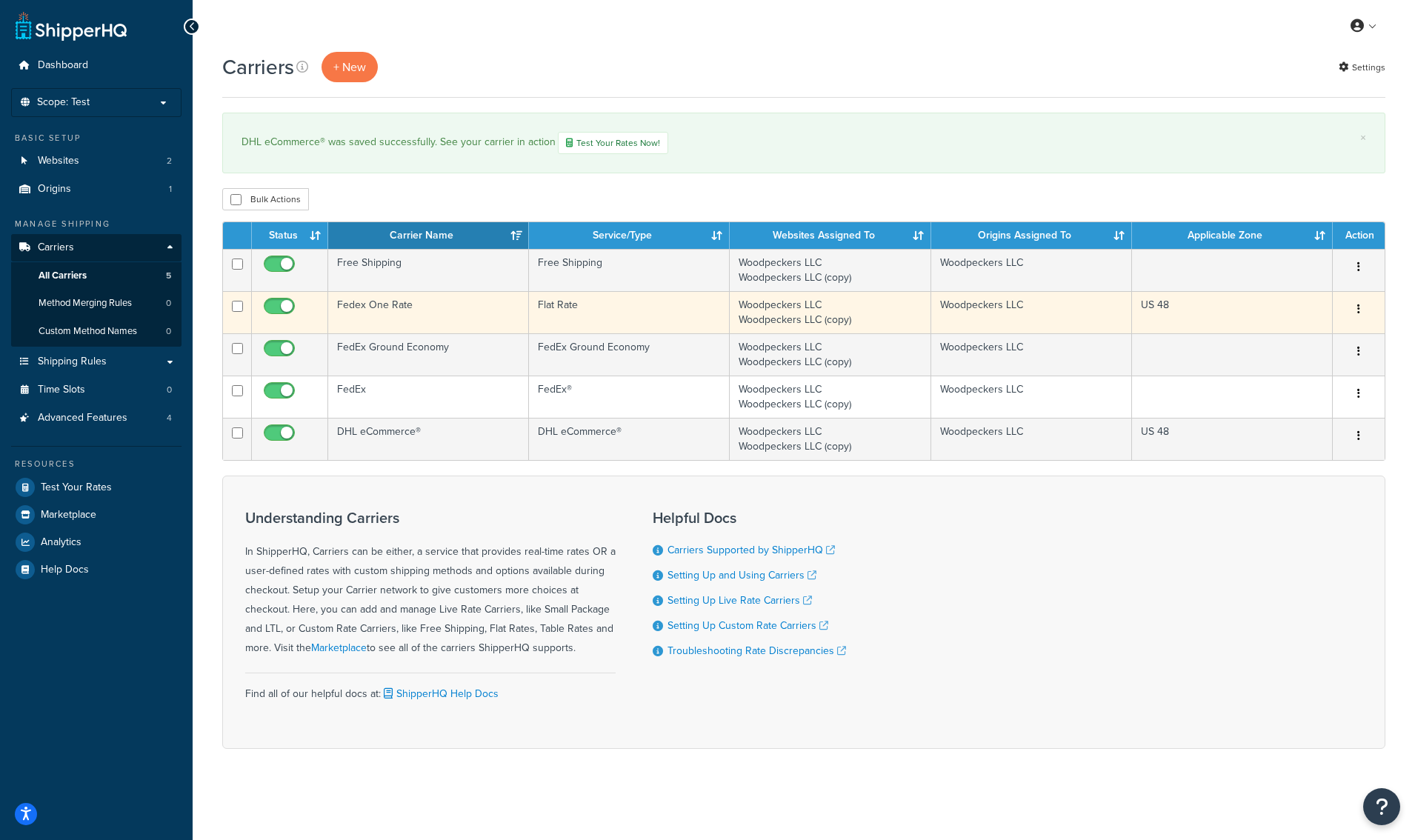
click at [400, 306] on td "Fedex One Rate" at bounding box center [428, 312] width 201 height 42
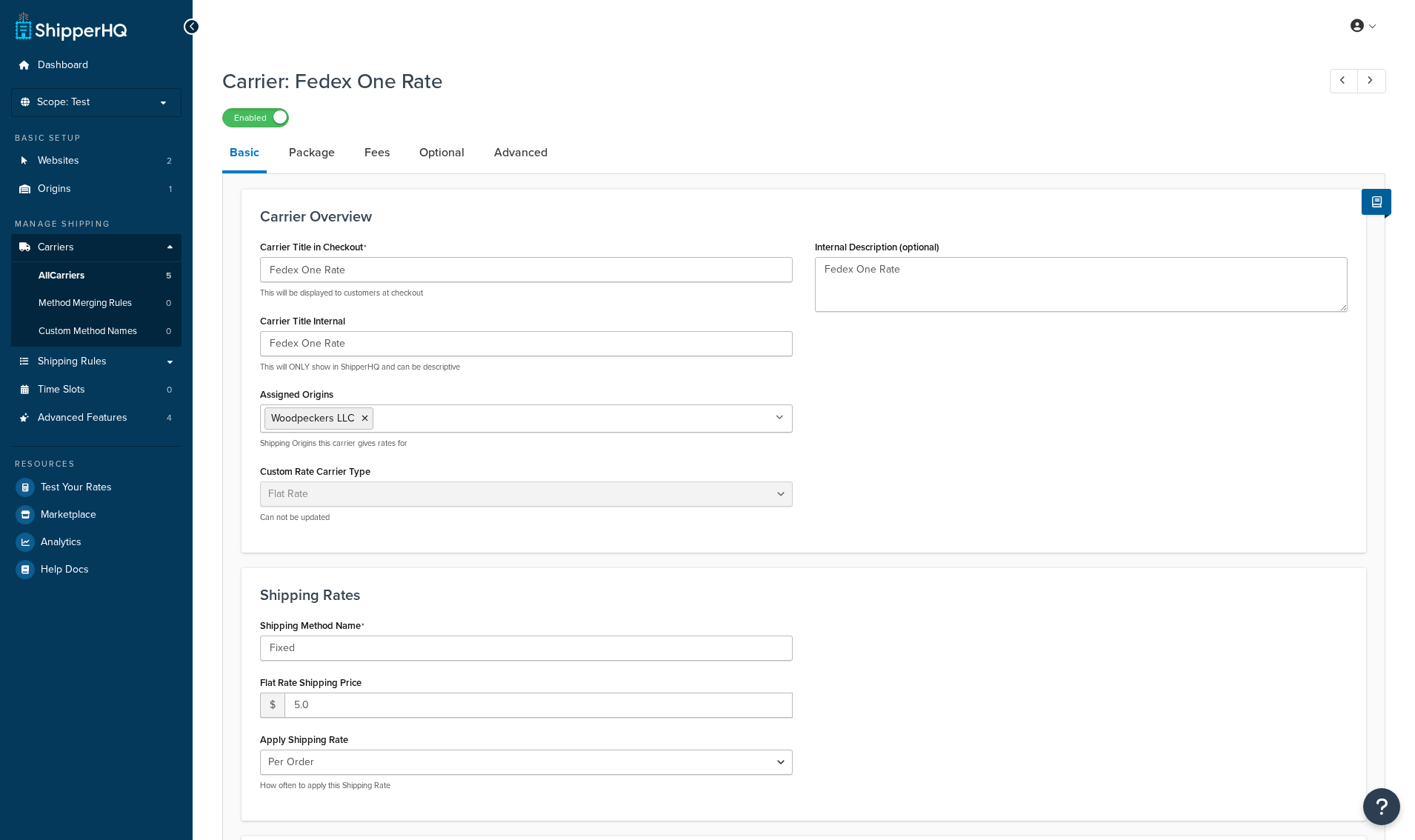
select select "flat"
drag, startPoint x: 308, startPoint y: 648, endPoint x: 159, endPoint y: 635, distance: 149.6
click at [159, 635] on div "Dashboard Scope: Test Basic Setup Websites 2 Origins 1 Manage Shipping Carriers…" at bounding box center [708, 562] width 1415 height 1125
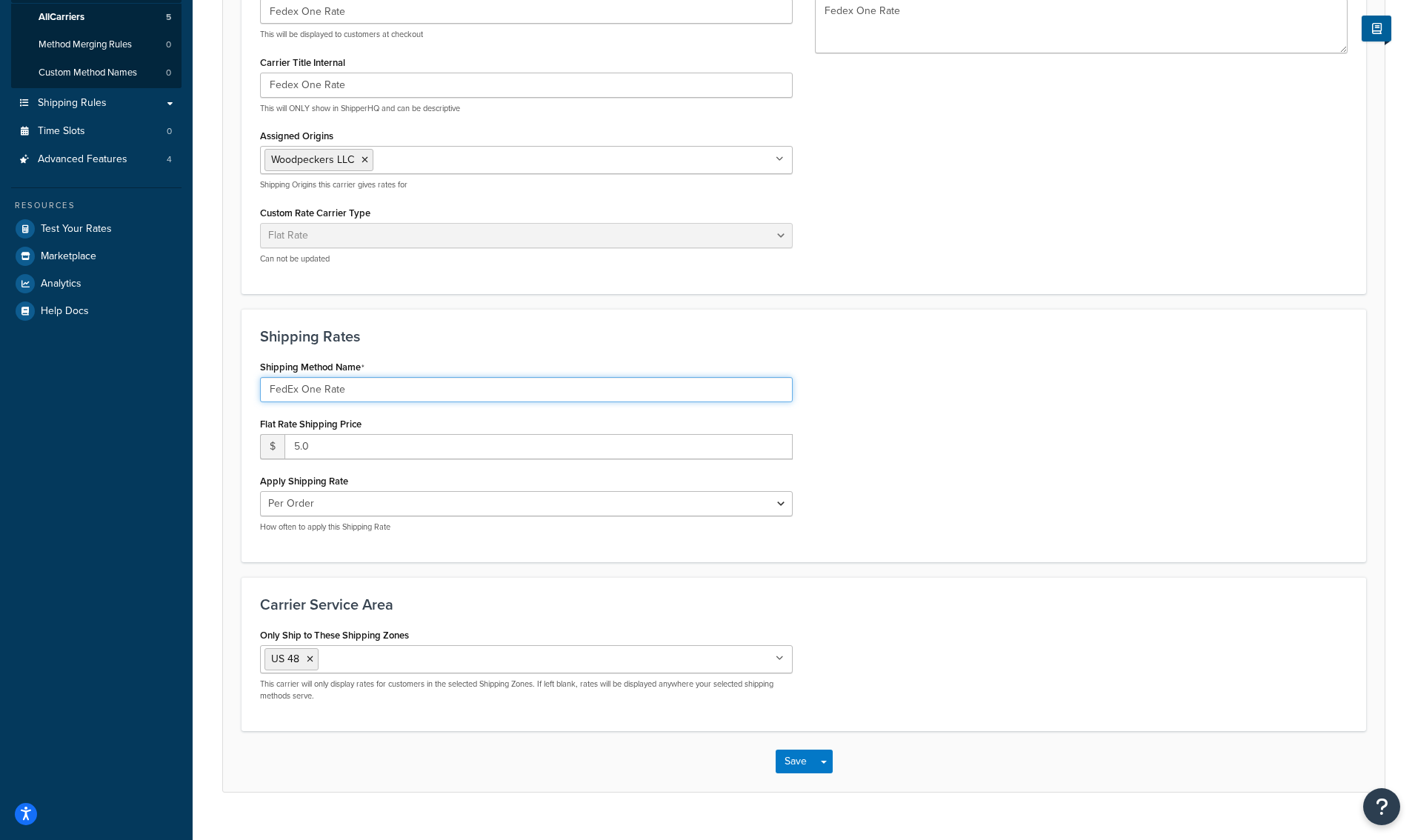
scroll to position [286, 0]
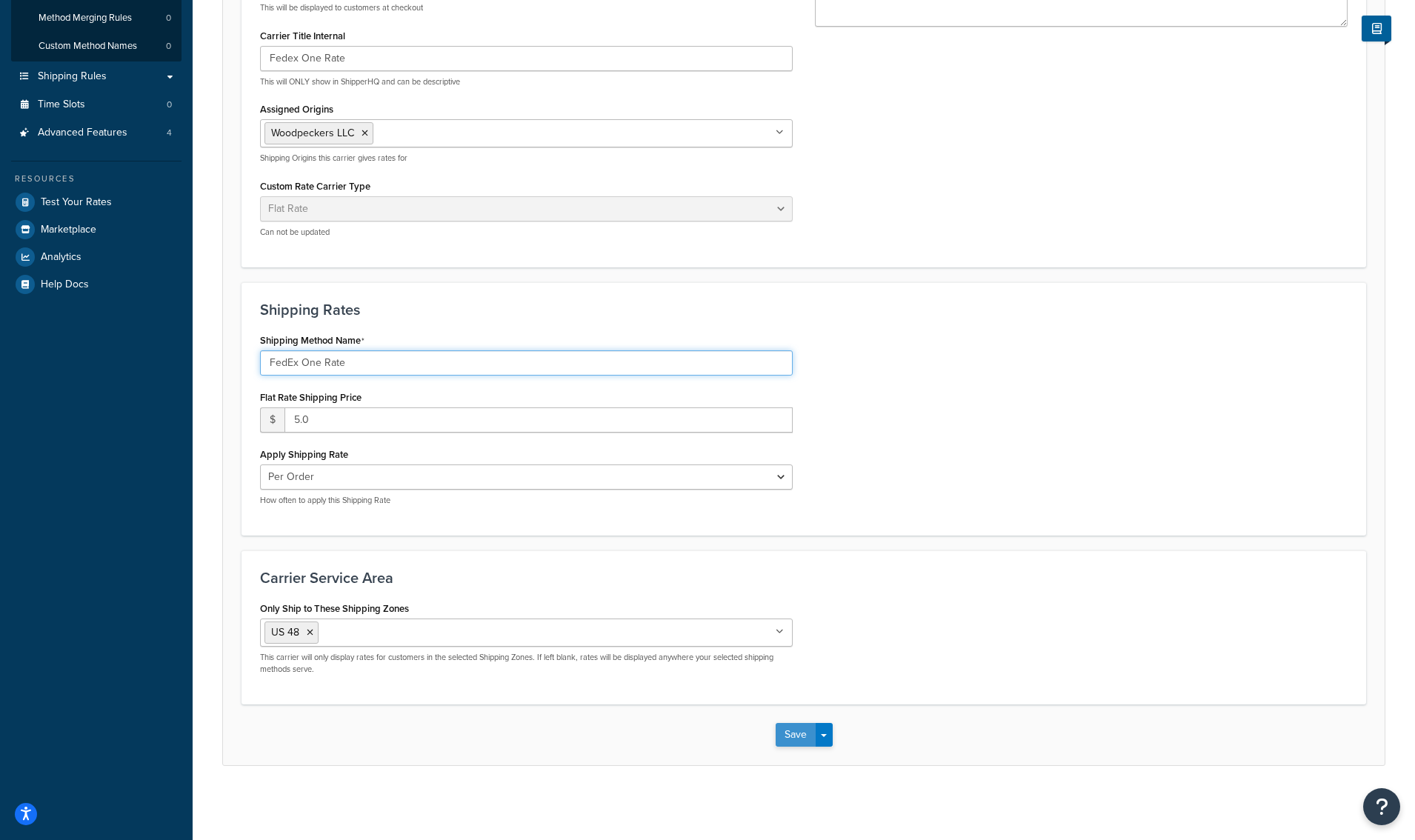
type input "FedEx One Rate"
click at [797, 731] on button "Save" at bounding box center [795, 735] width 40 height 24
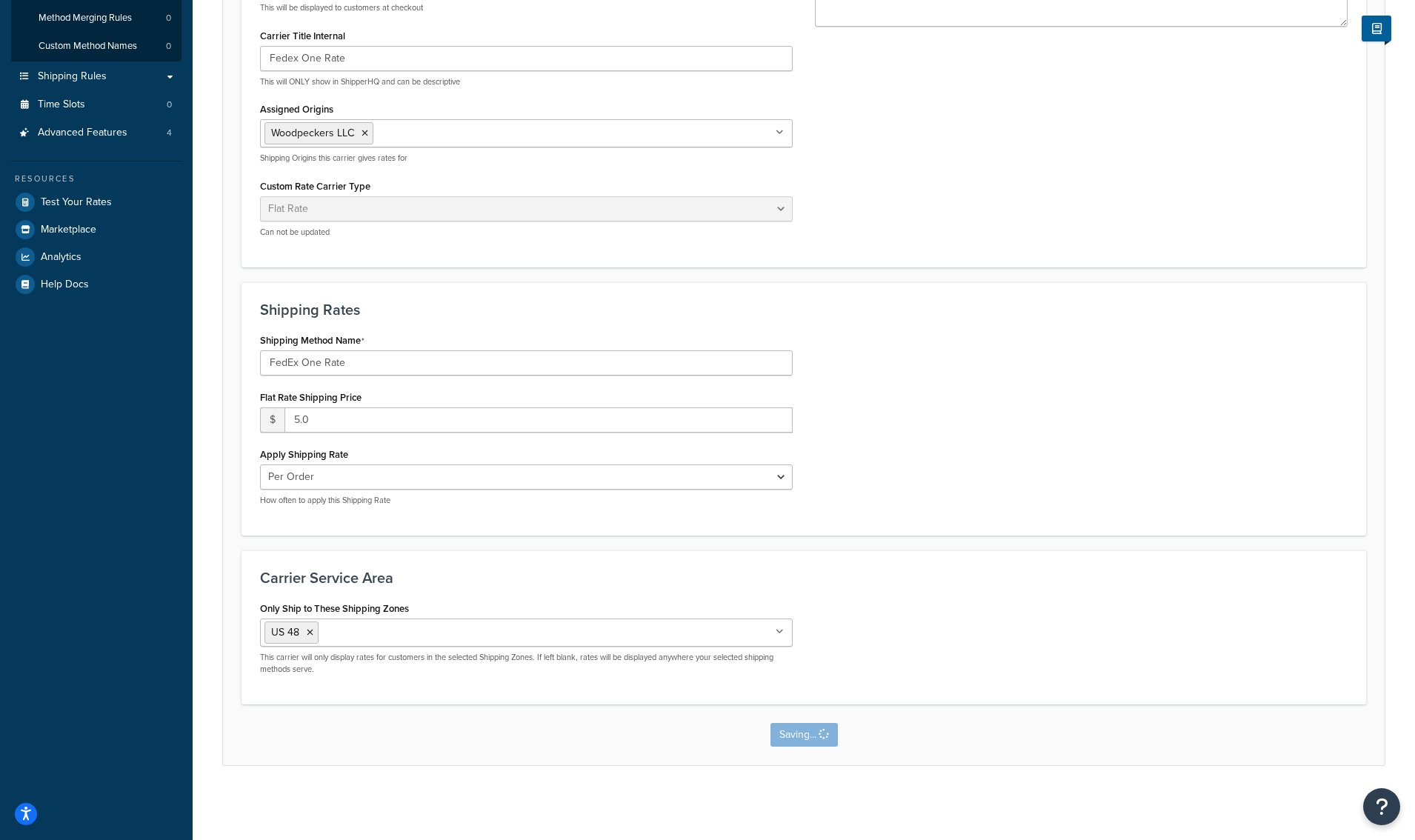
scroll to position [0, 0]
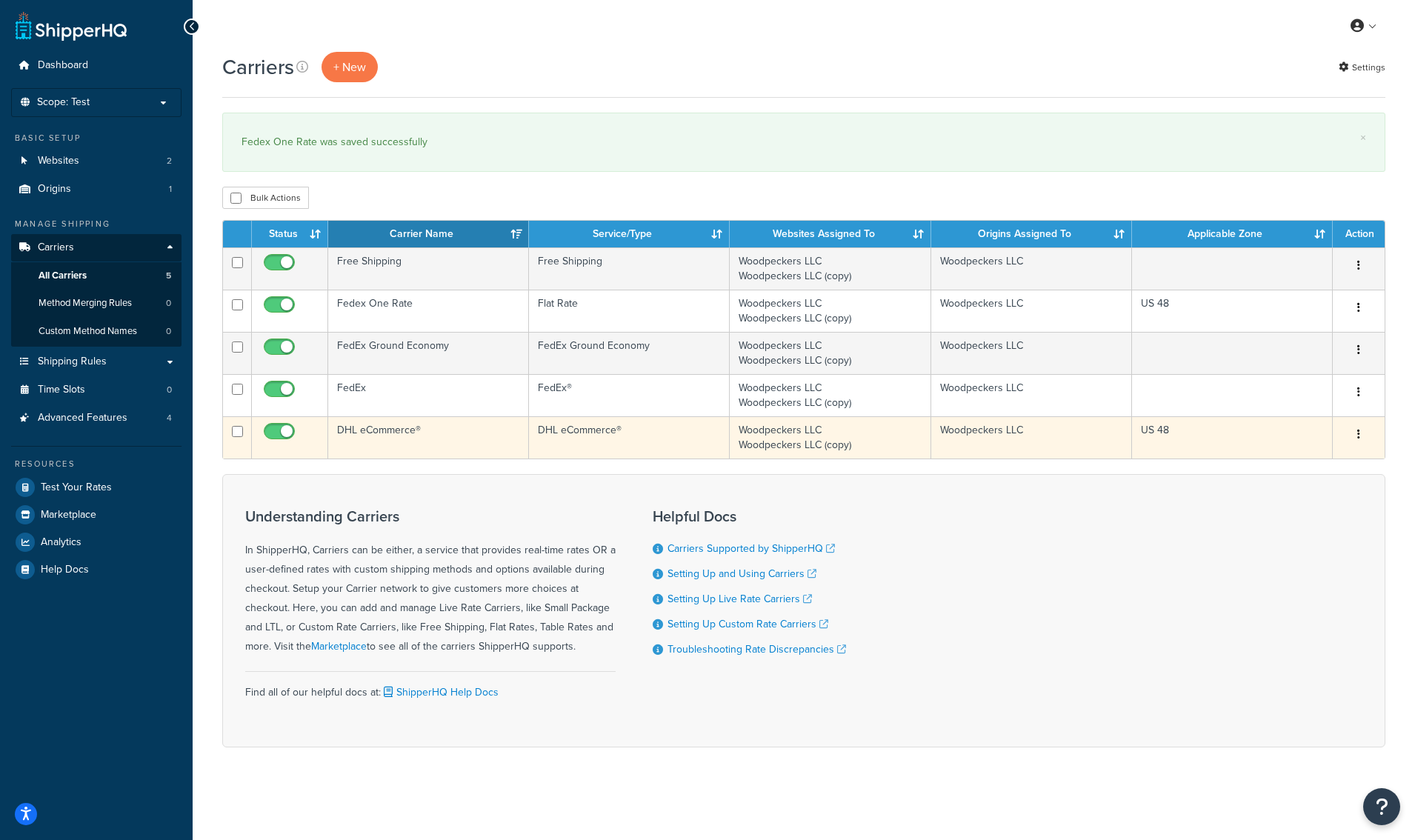
click at [388, 427] on td "DHL eCommerce®" at bounding box center [428, 437] width 201 height 42
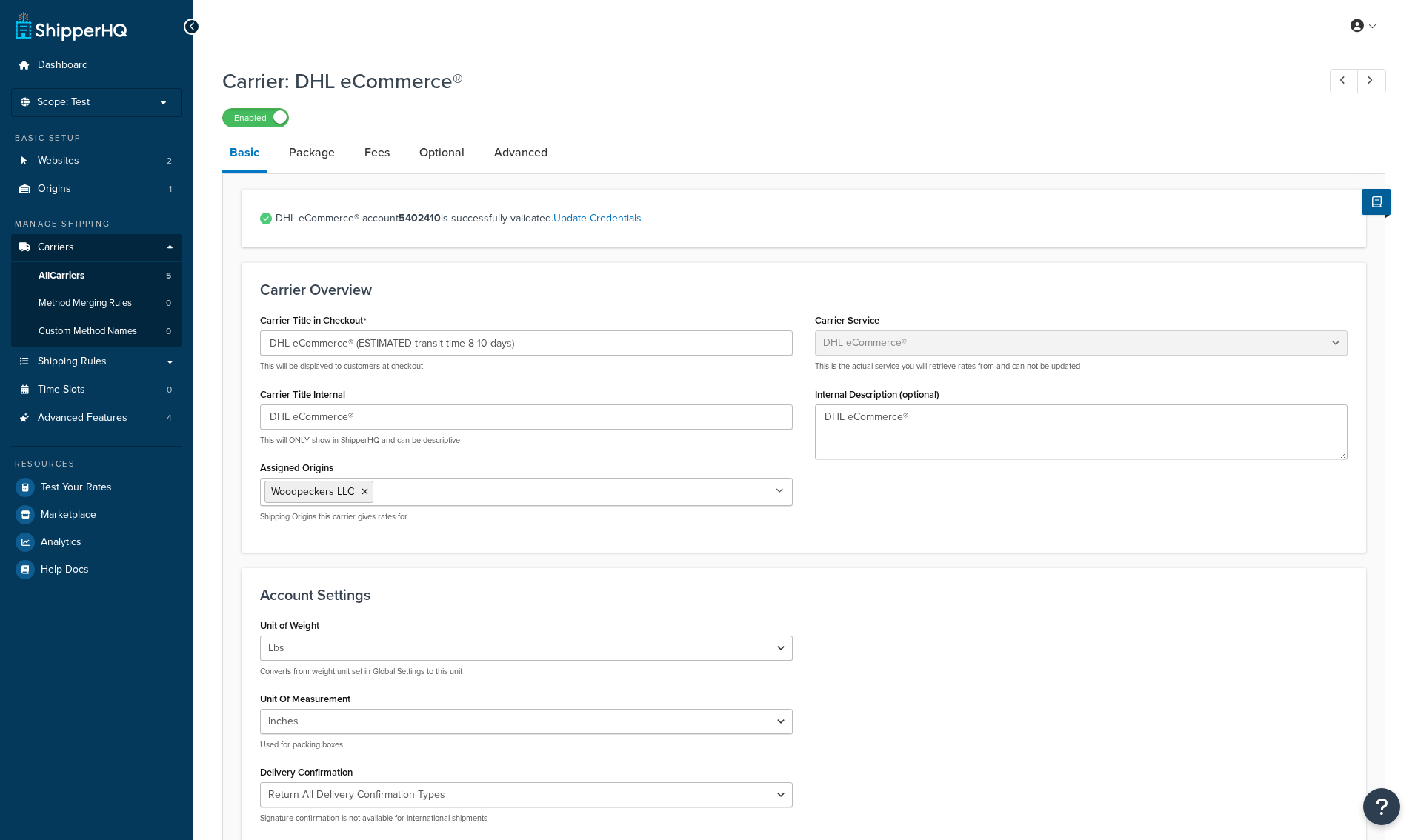
select select "dhlEcommercev4"
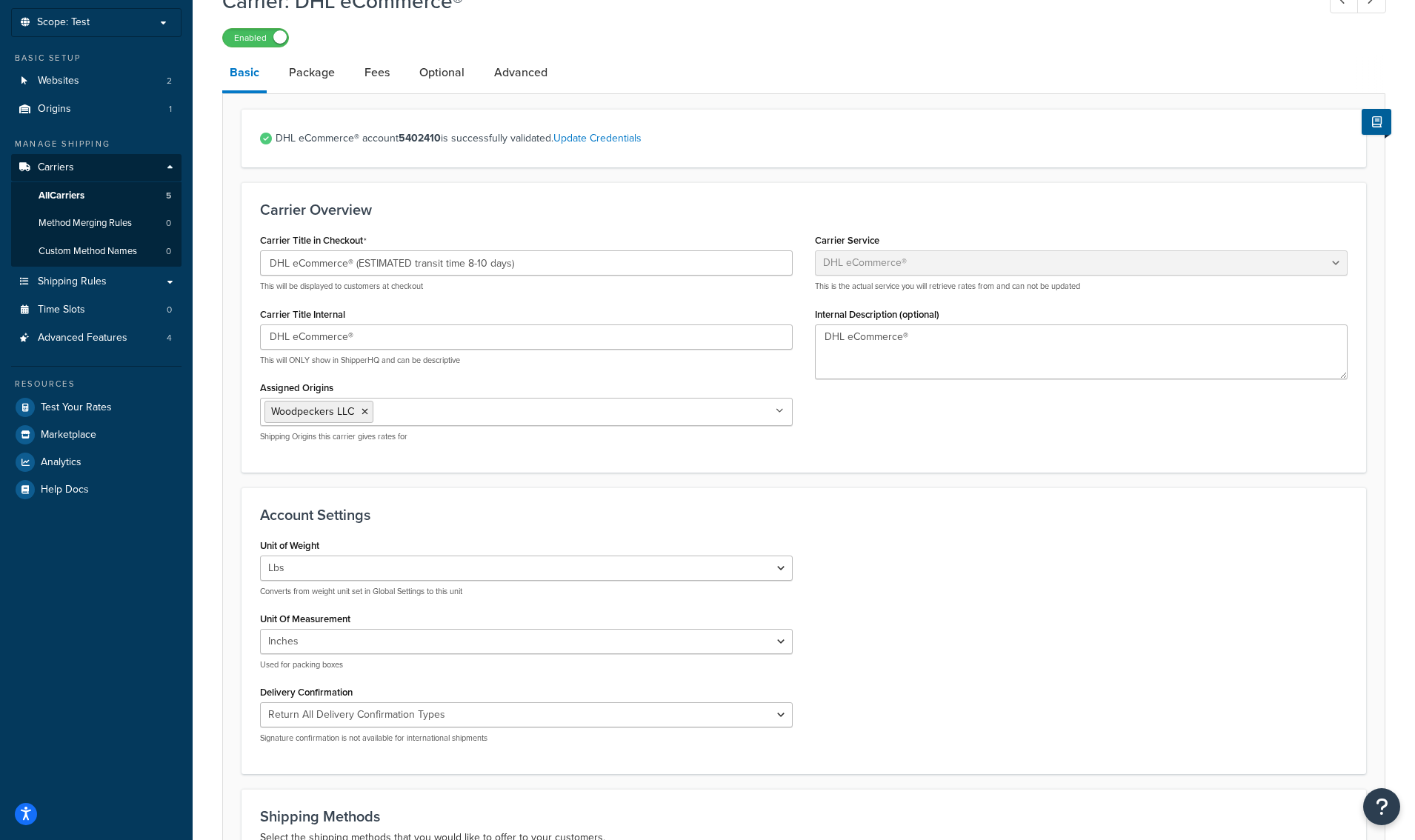
scroll to position [71, 0]
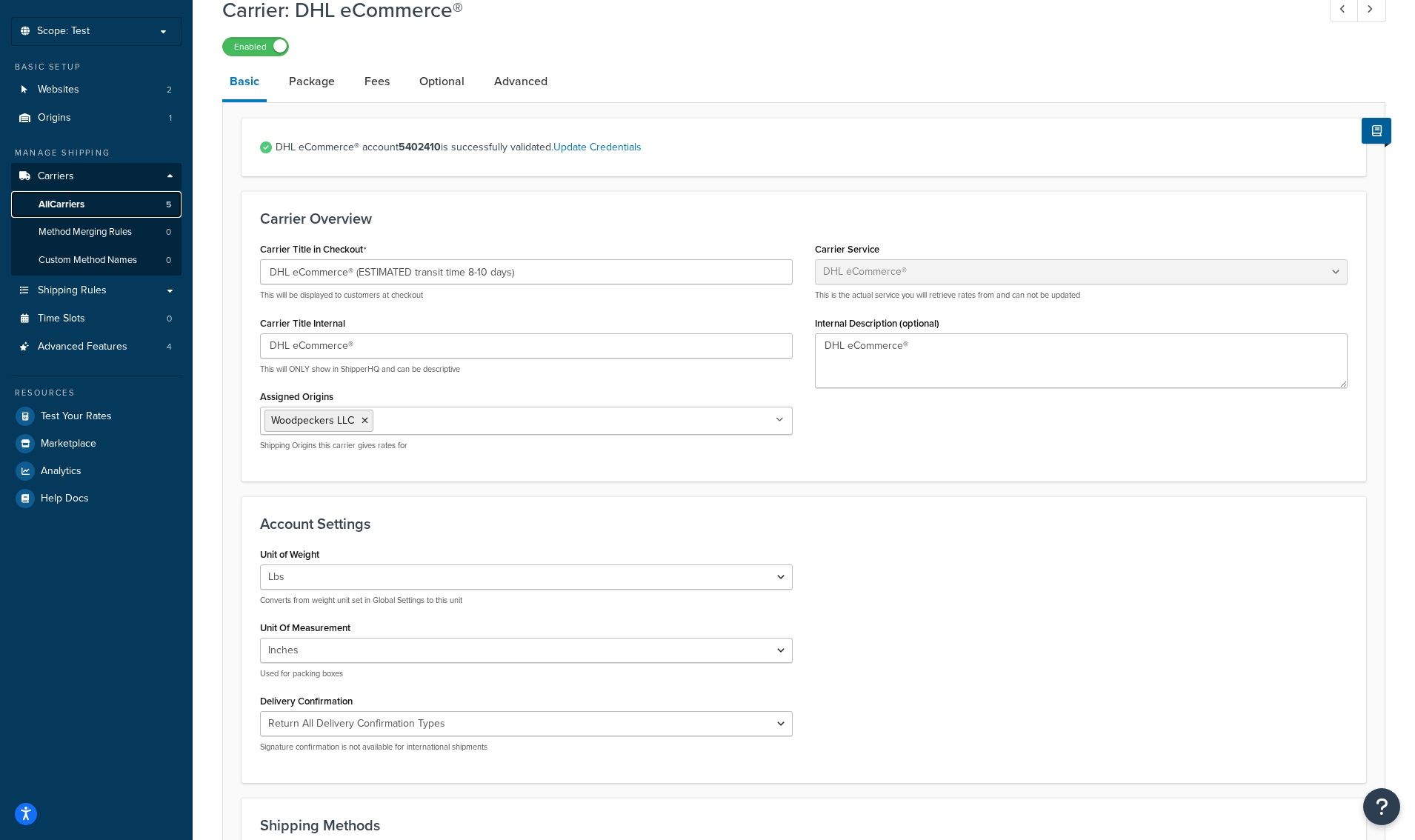
click at [79, 201] on span "All Carriers" at bounding box center [61, 204] width 46 height 13
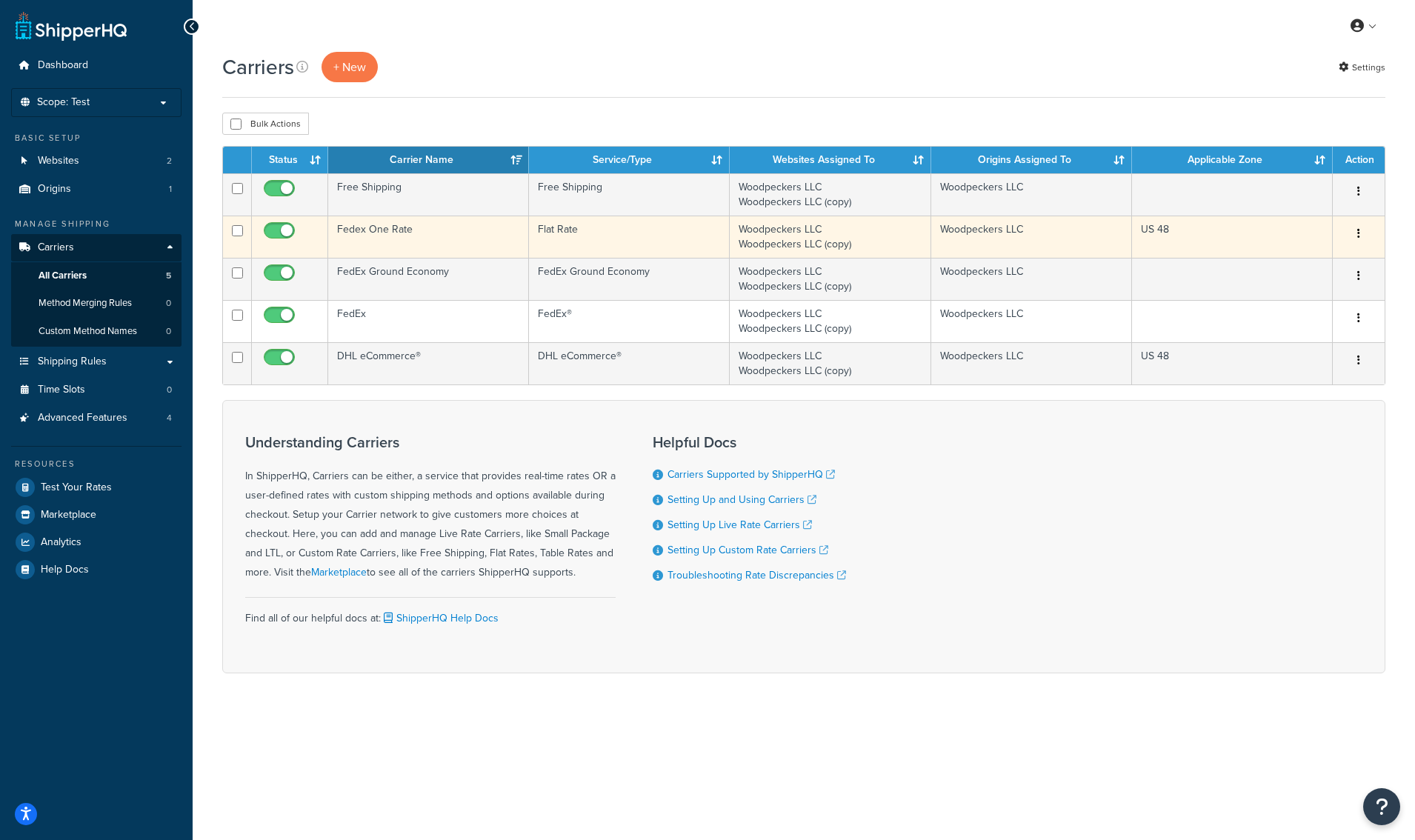
click at [395, 239] on td "Fedex One Rate" at bounding box center [428, 237] width 201 height 42
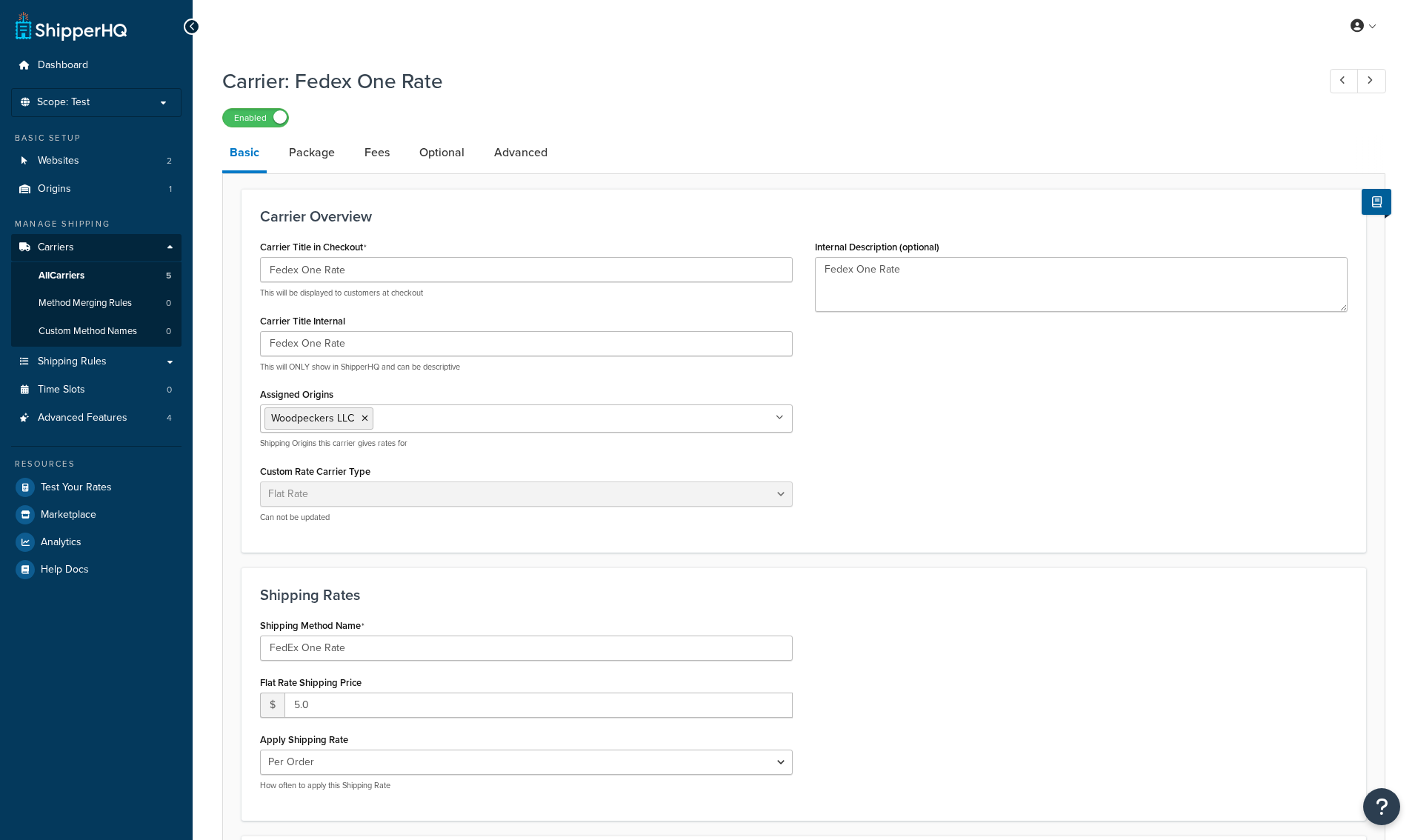
select select "flat"
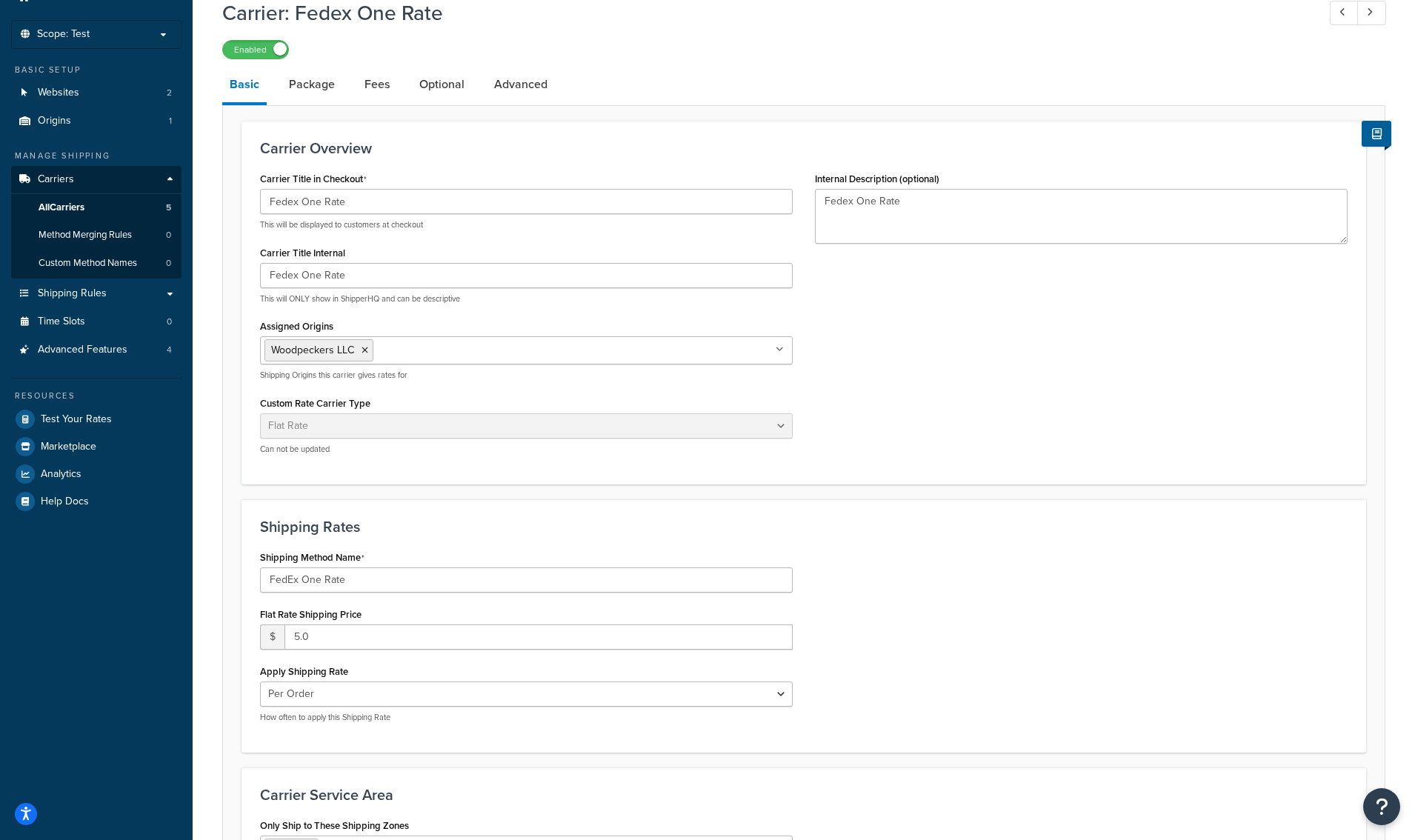
scroll to position [97, 0]
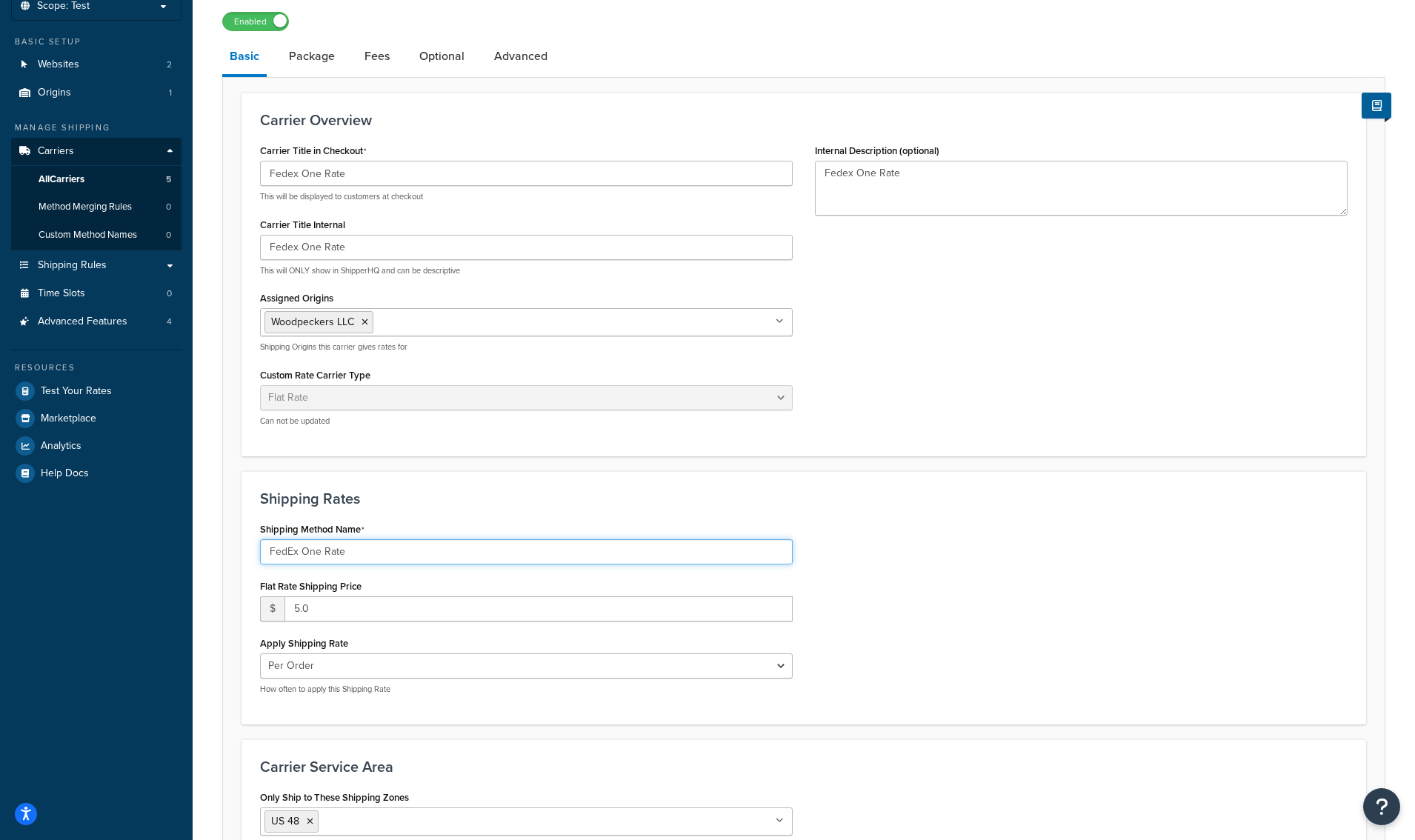
click at [363, 548] on input "FedEx One Rate" at bounding box center [526, 552] width 533 height 25
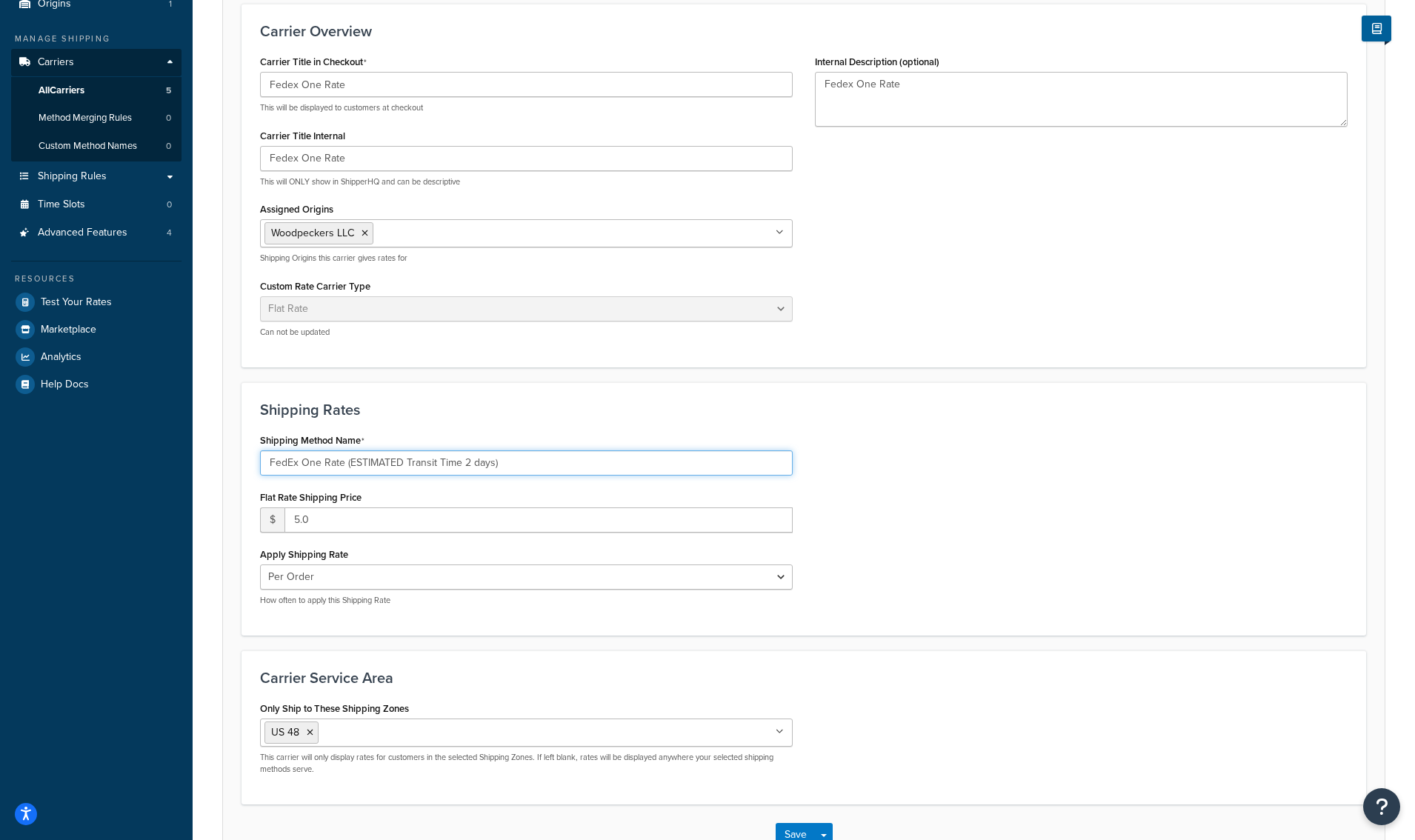
scroll to position [286, 0]
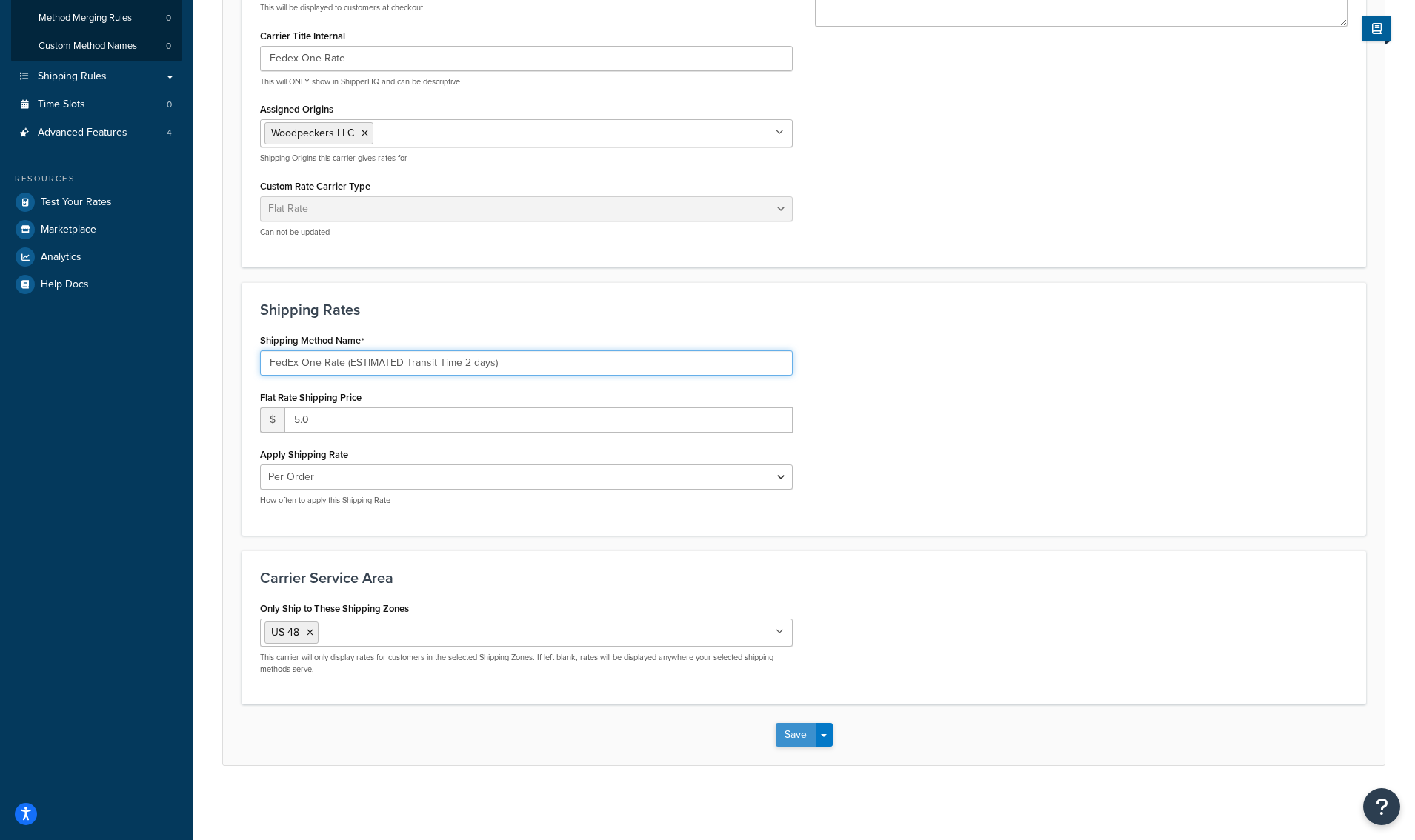
type input "FedEx One Rate (ESTIMATED Transit Time 2 days)"
click at [785, 737] on button "Save" at bounding box center [795, 735] width 40 height 24
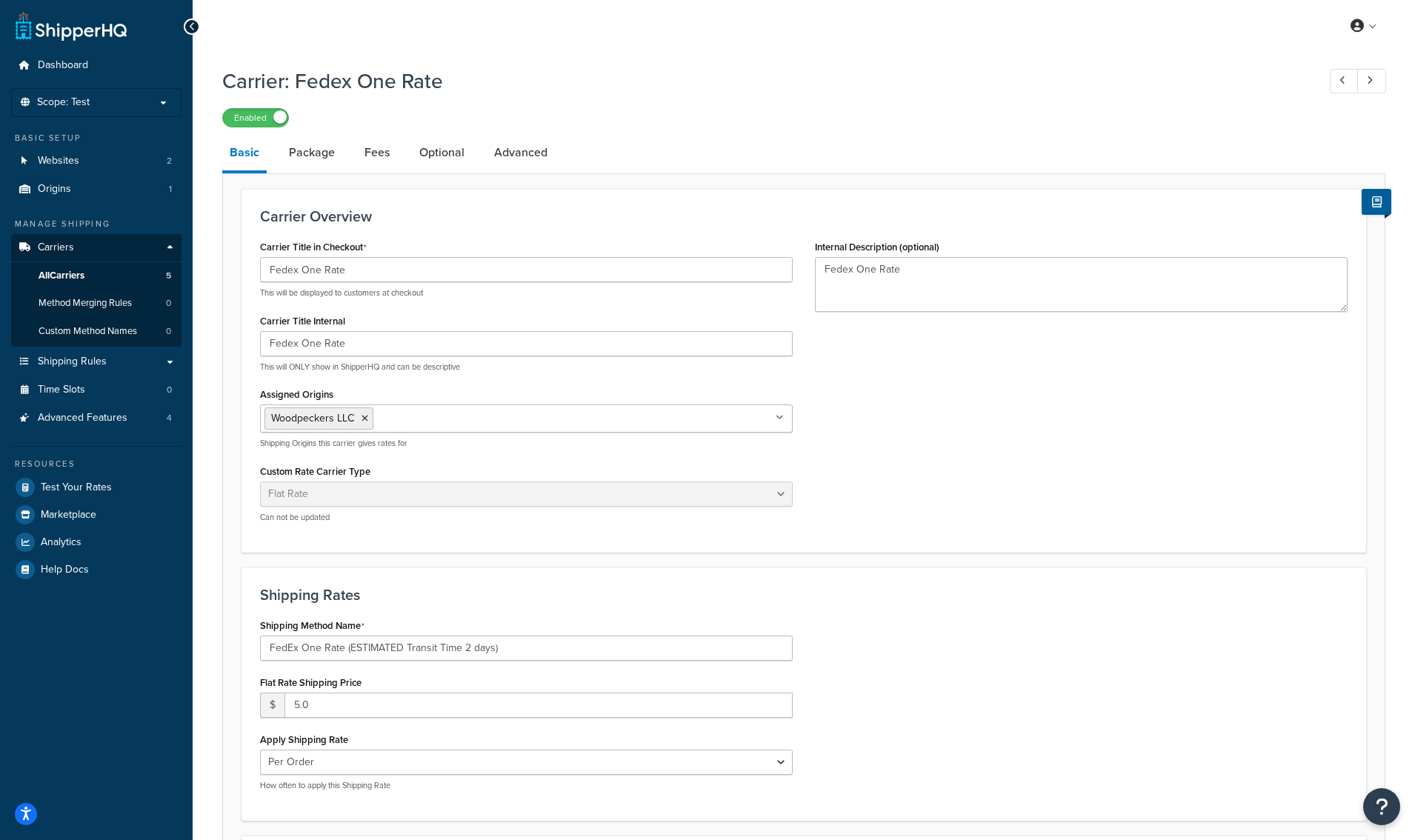
scroll to position [4, 0]
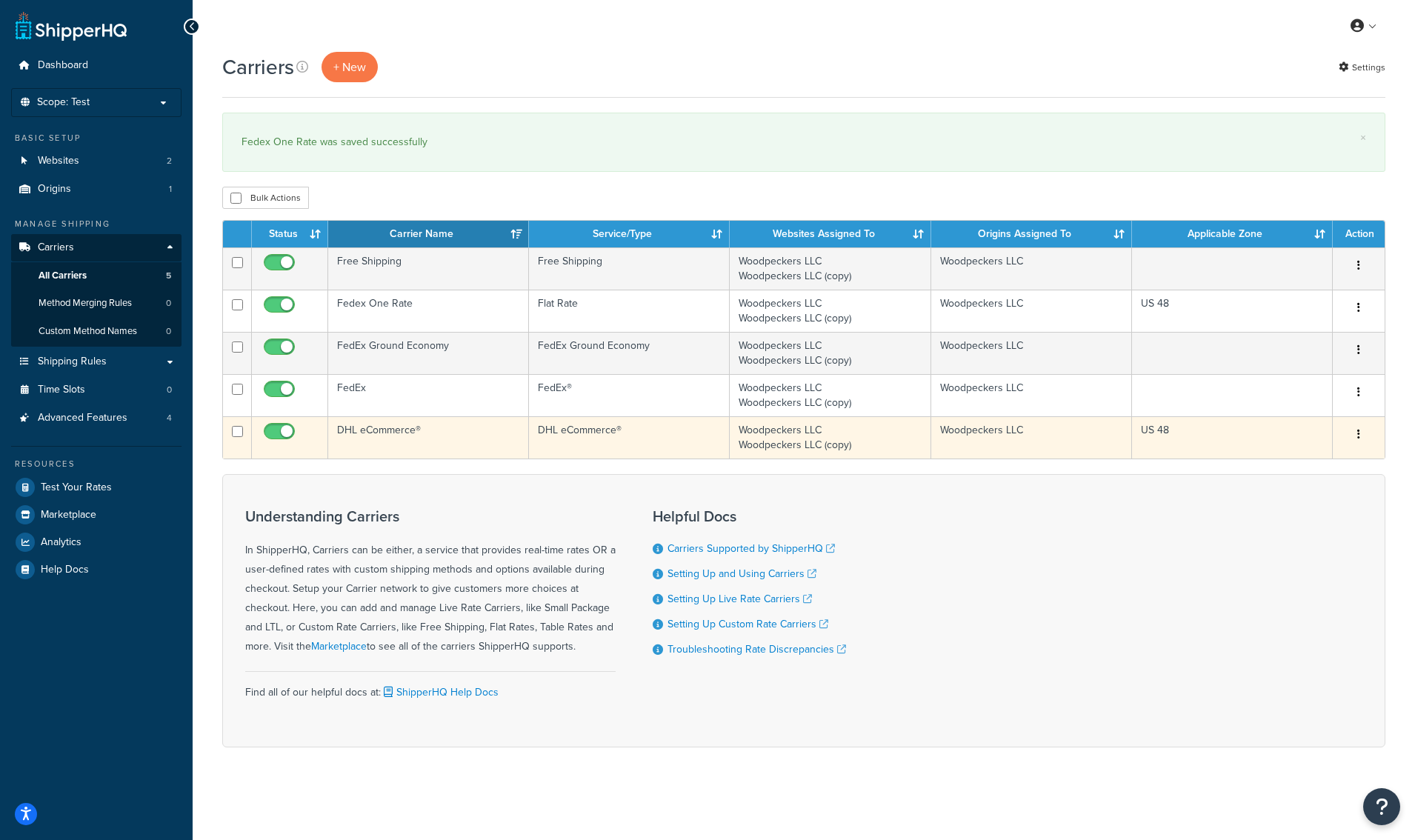
click at [377, 430] on td "DHL eCommerce®" at bounding box center [428, 437] width 201 height 42
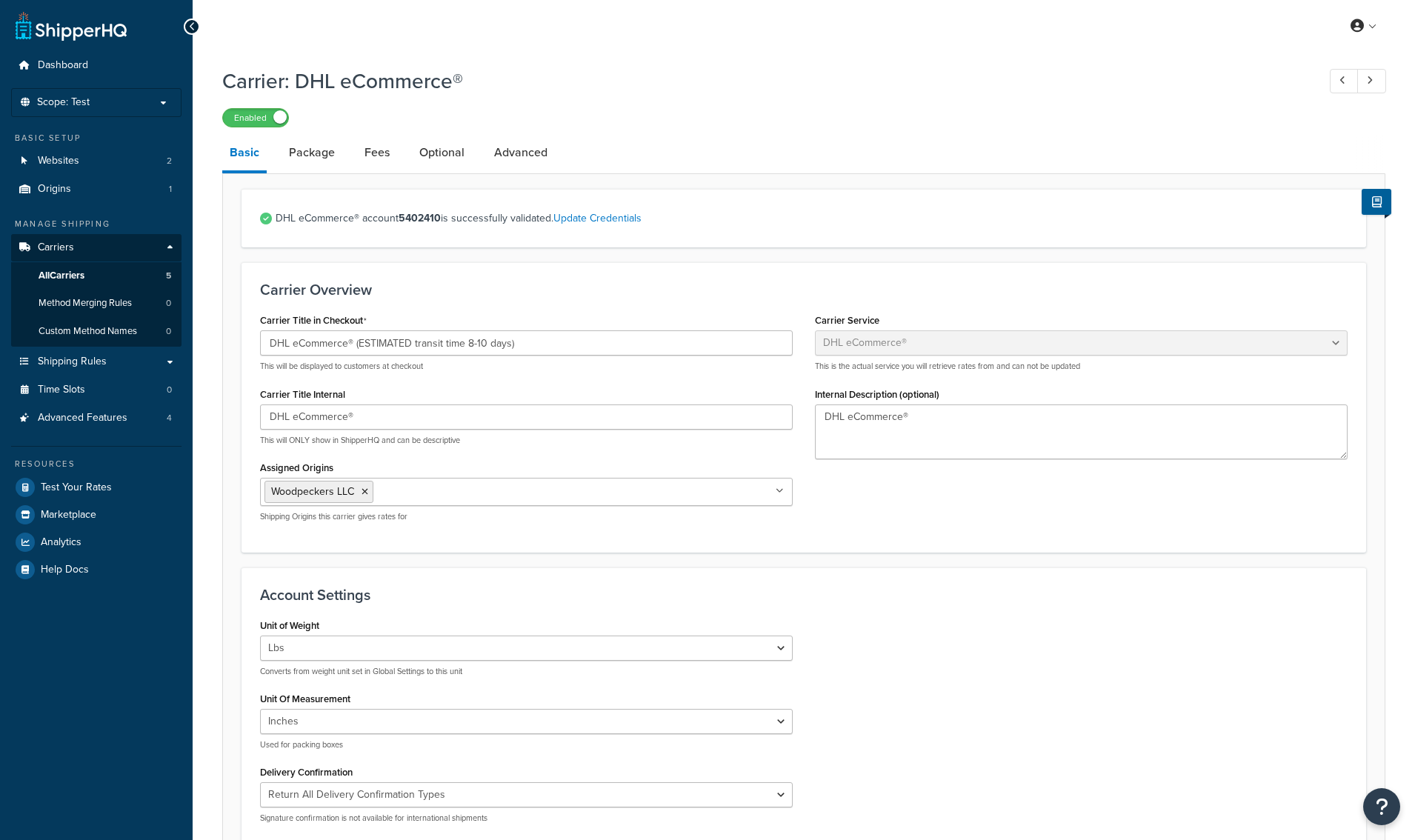
select select "dhlEcommercev4"
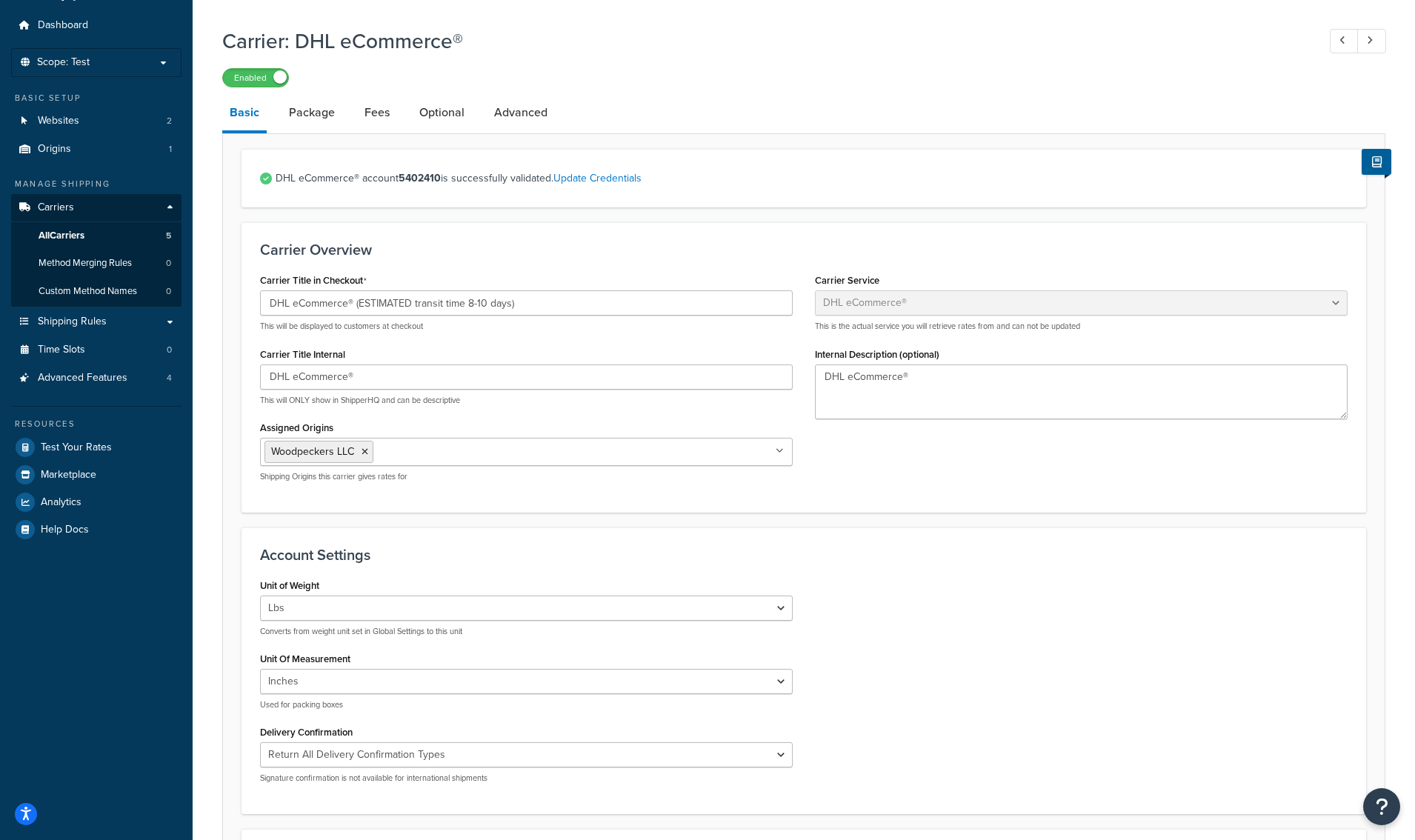
scroll to position [4, 0]
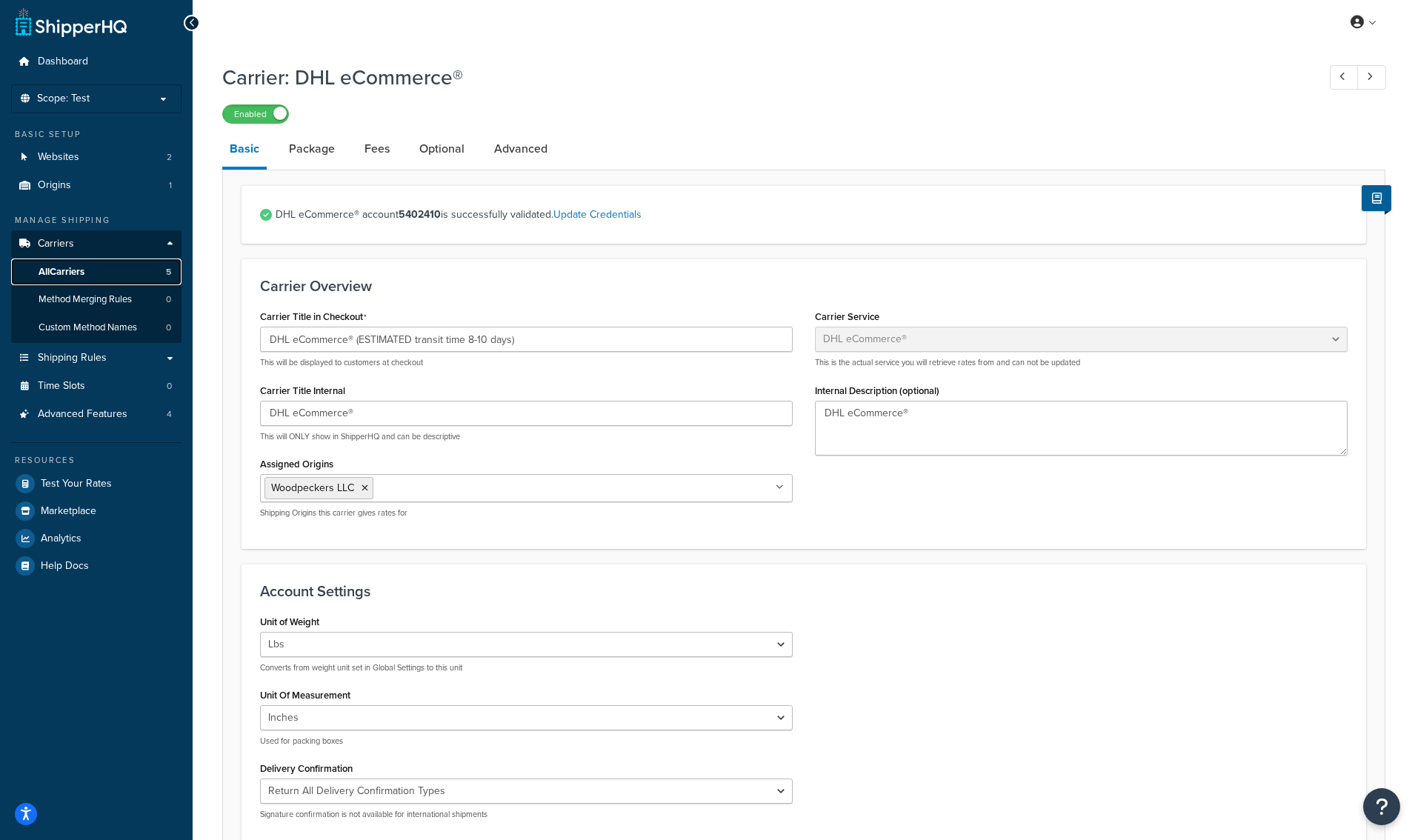
click at [85, 274] on span "All Carriers" at bounding box center [61, 272] width 46 height 13
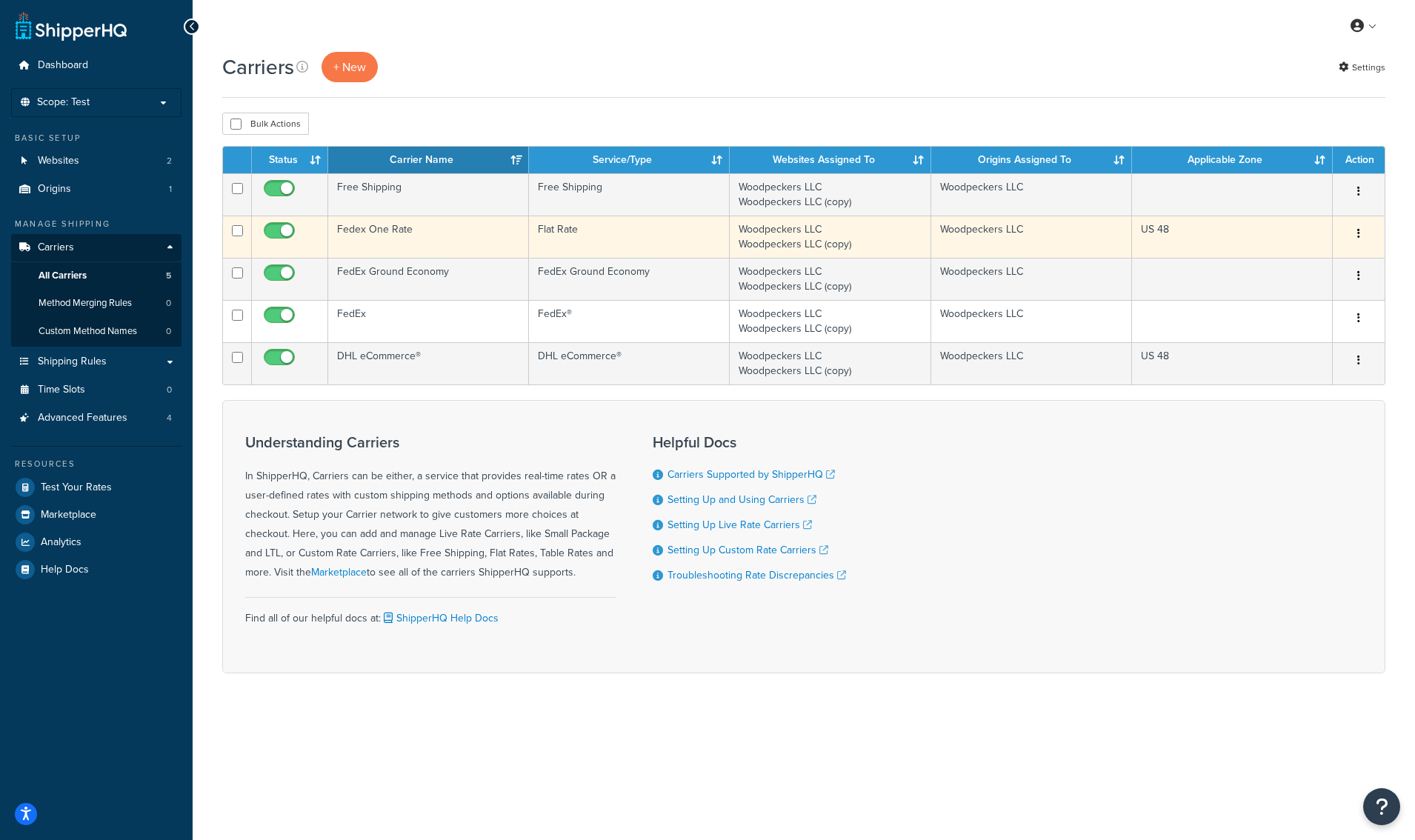
click at [392, 234] on td "Fedex One Rate" at bounding box center [428, 237] width 201 height 42
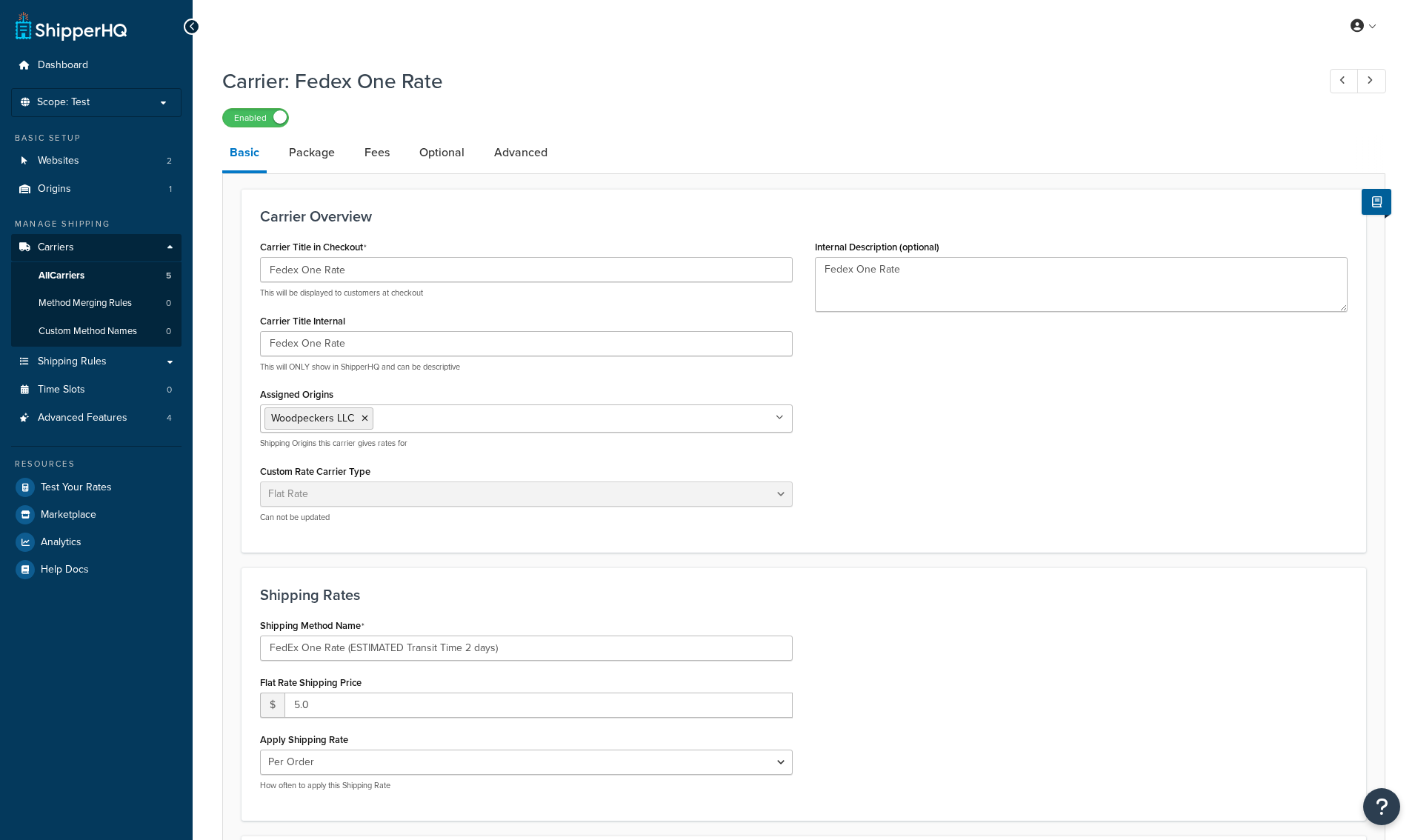
select select "flat"
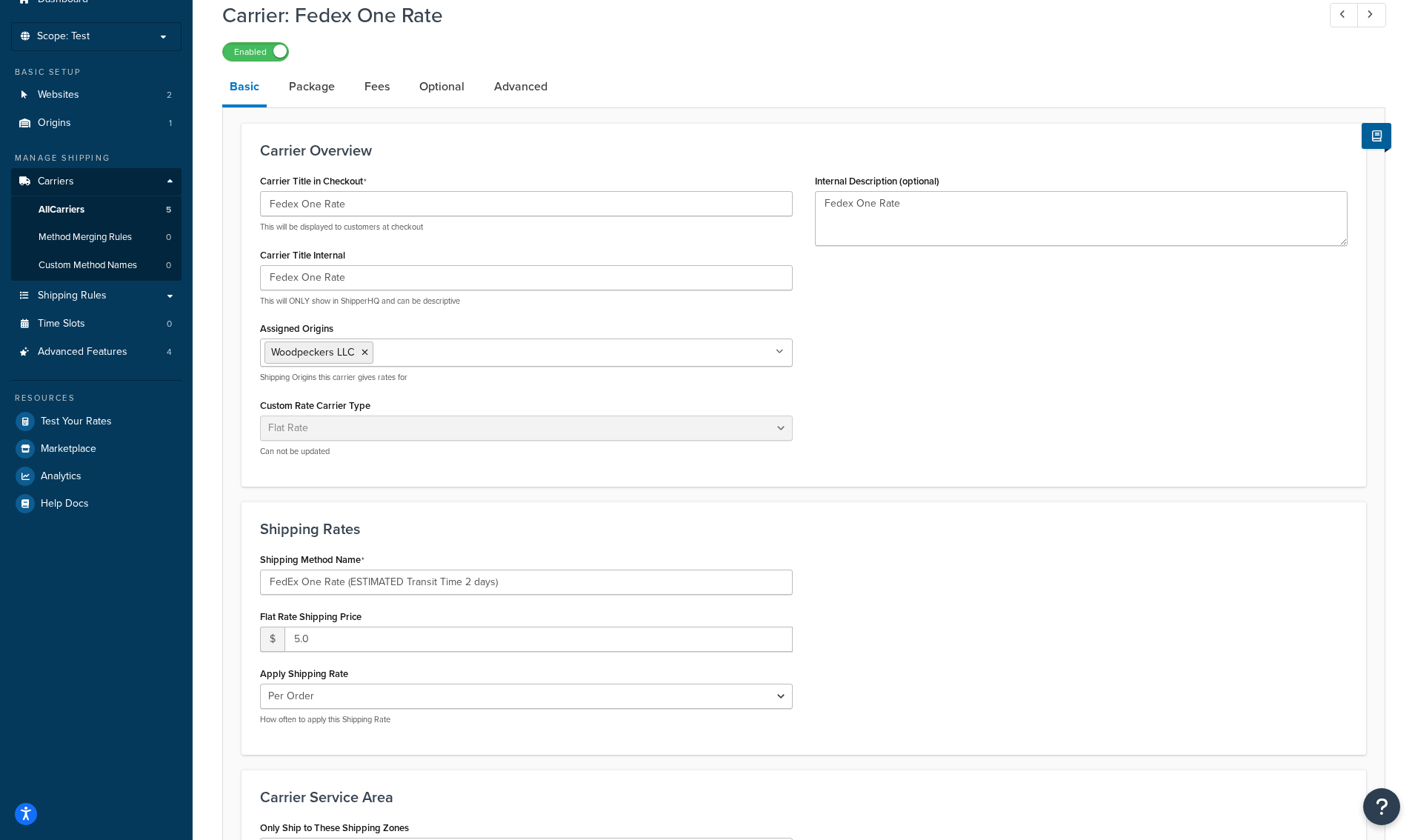
scroll to position [67, 0]
